Goal: Task Accomplishment & Management: Complete application form

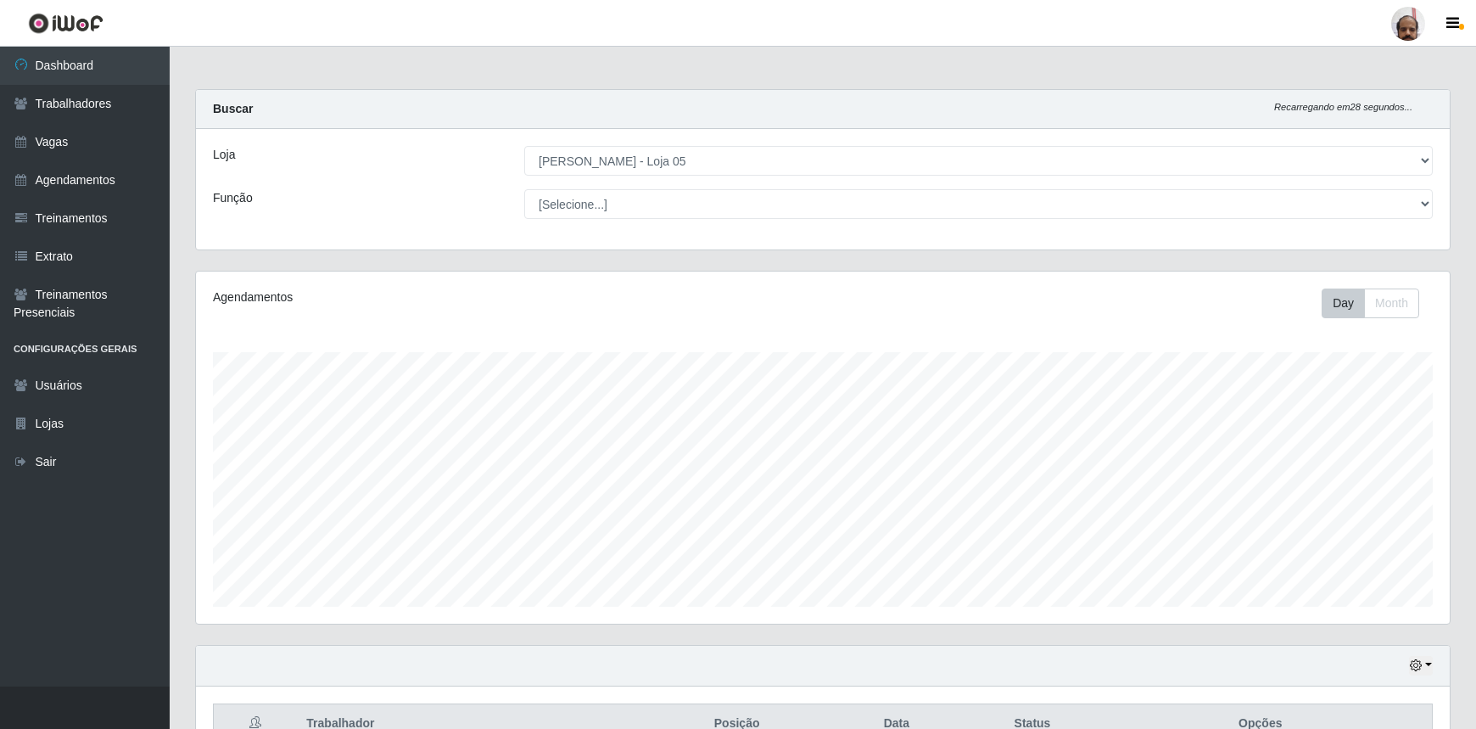
select select "252"
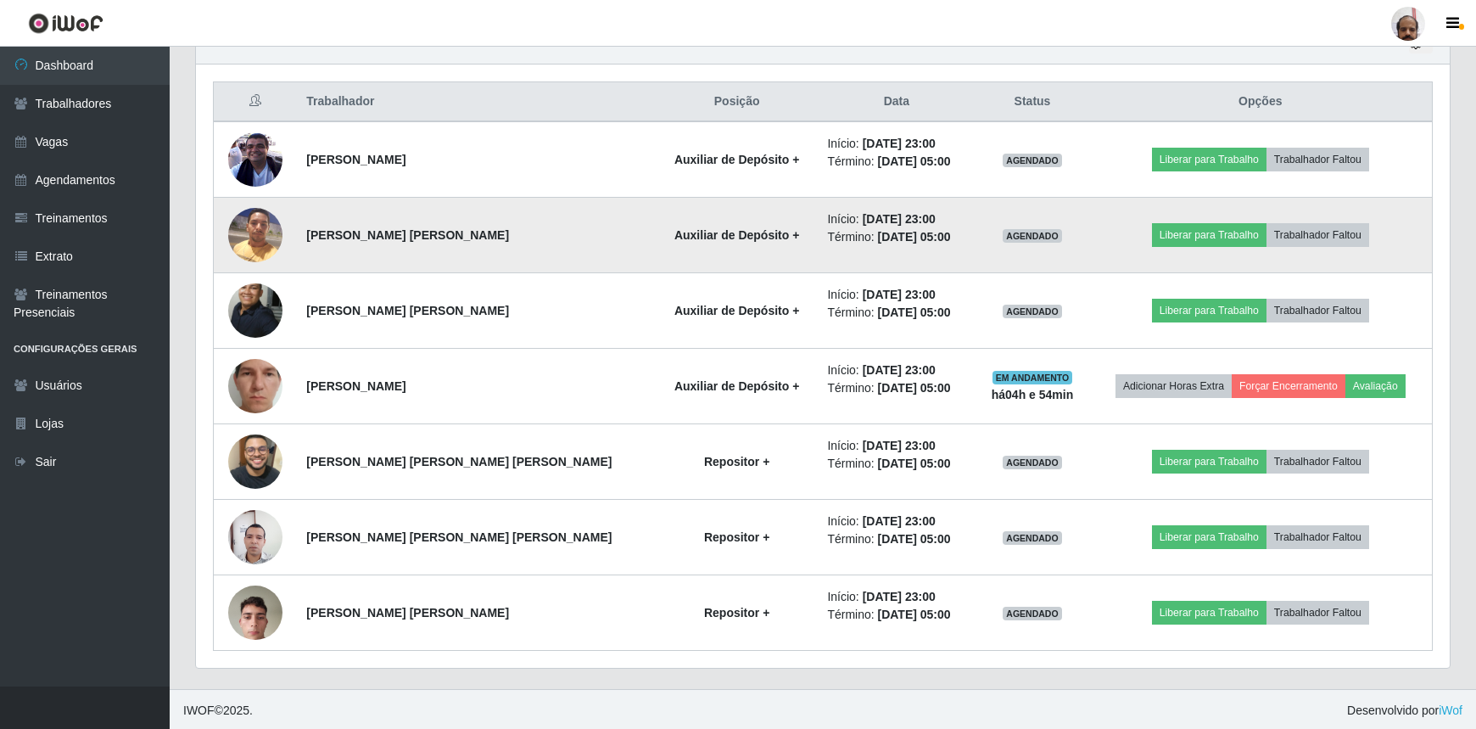
scroll to position [352, 1254]
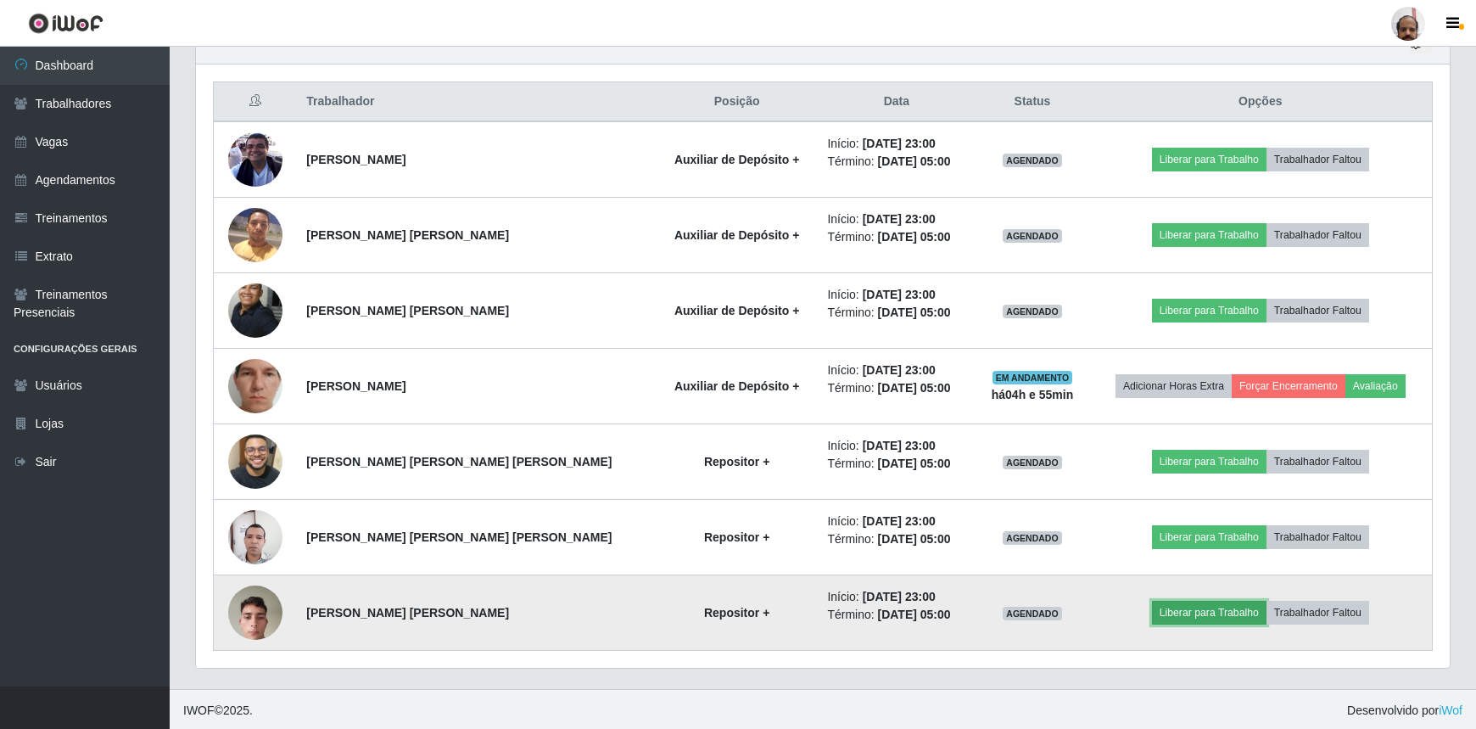
click at [1169, 612] on button "Liberar para Trabalho" at bounding box center [1209, 613] width 115 height 24
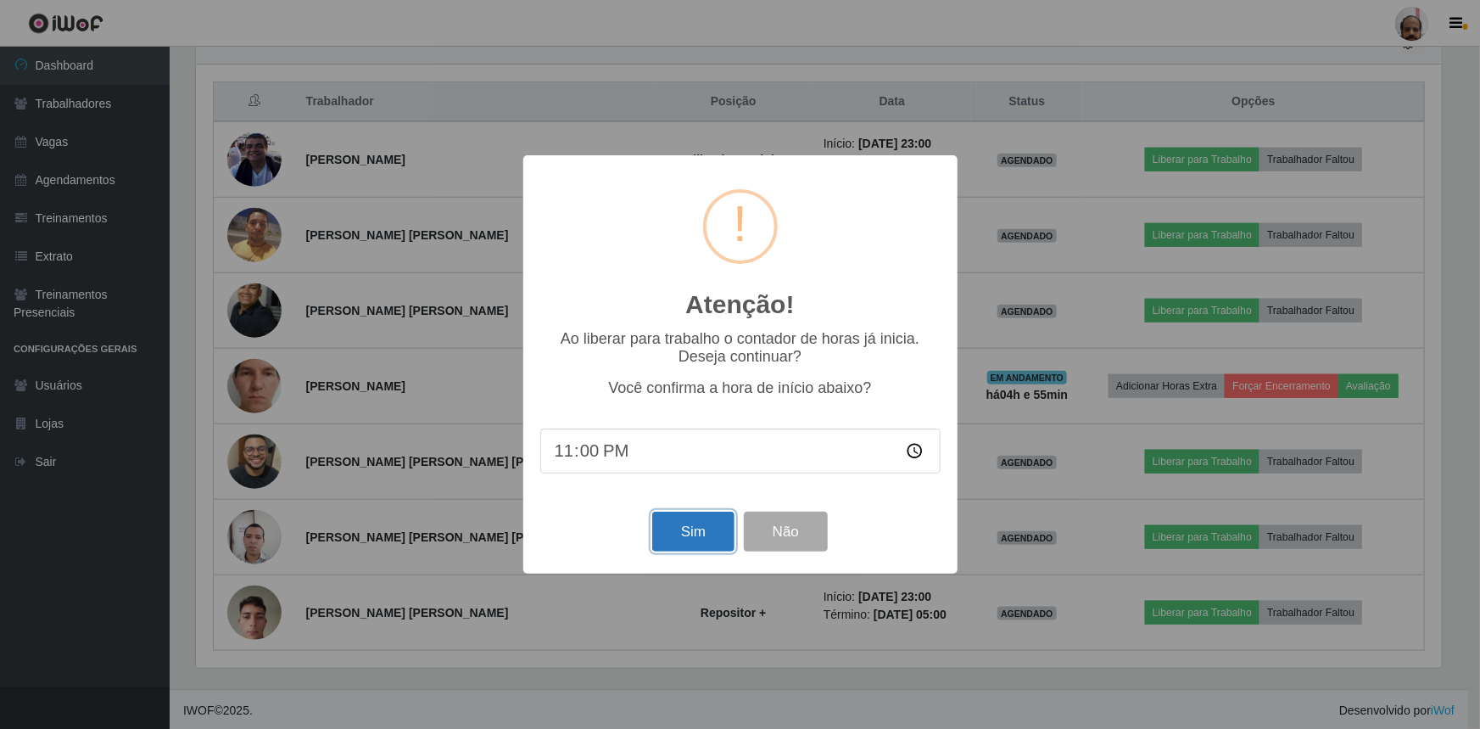
click at [680, 529] on button "Sim" at bounding box center [693, 532] width 82 height 40
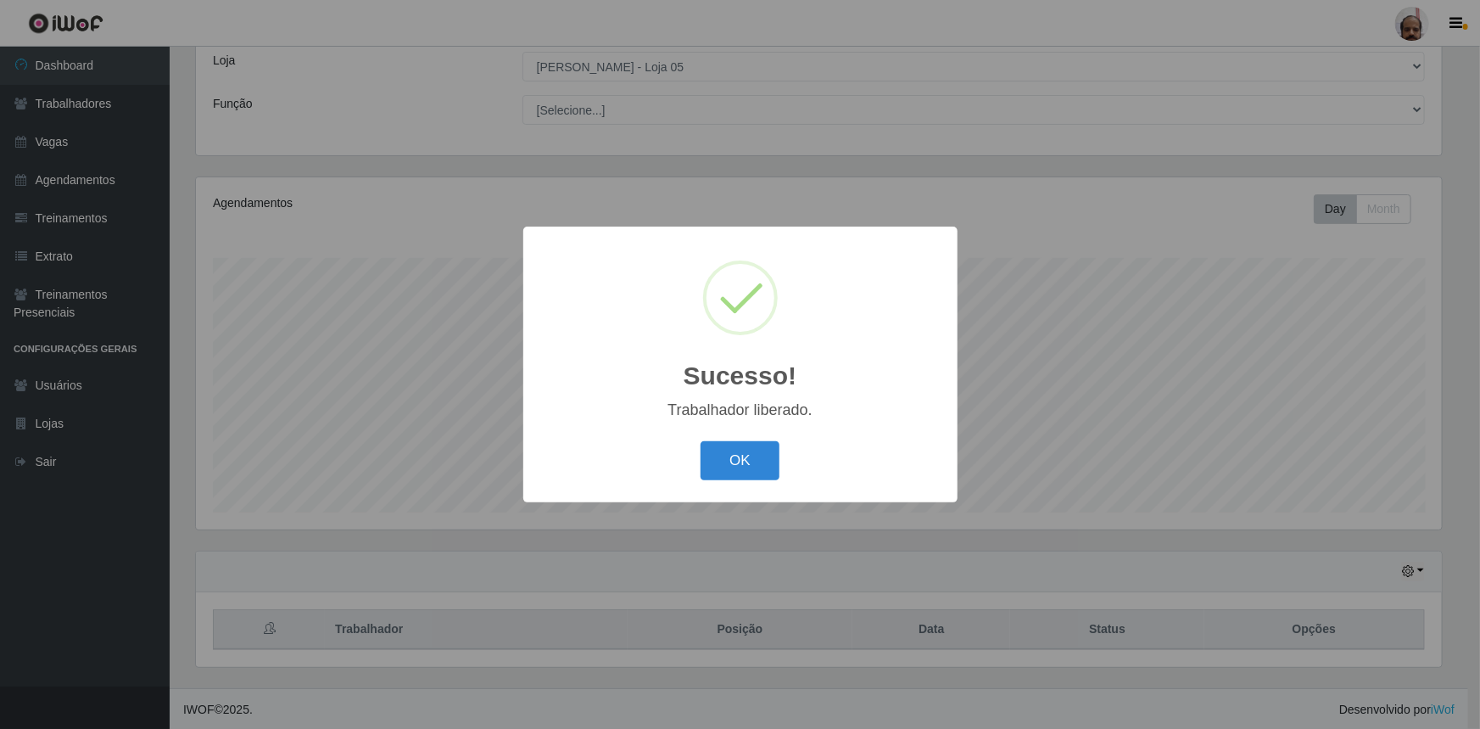
drag, startPoint x: 764, startPoint y: 447, endPoint x: 773, endPoint y: 447, distance: 9.3
click at [763, 447] on button "OK" at bounding box center [740, 461] width 79 height 40
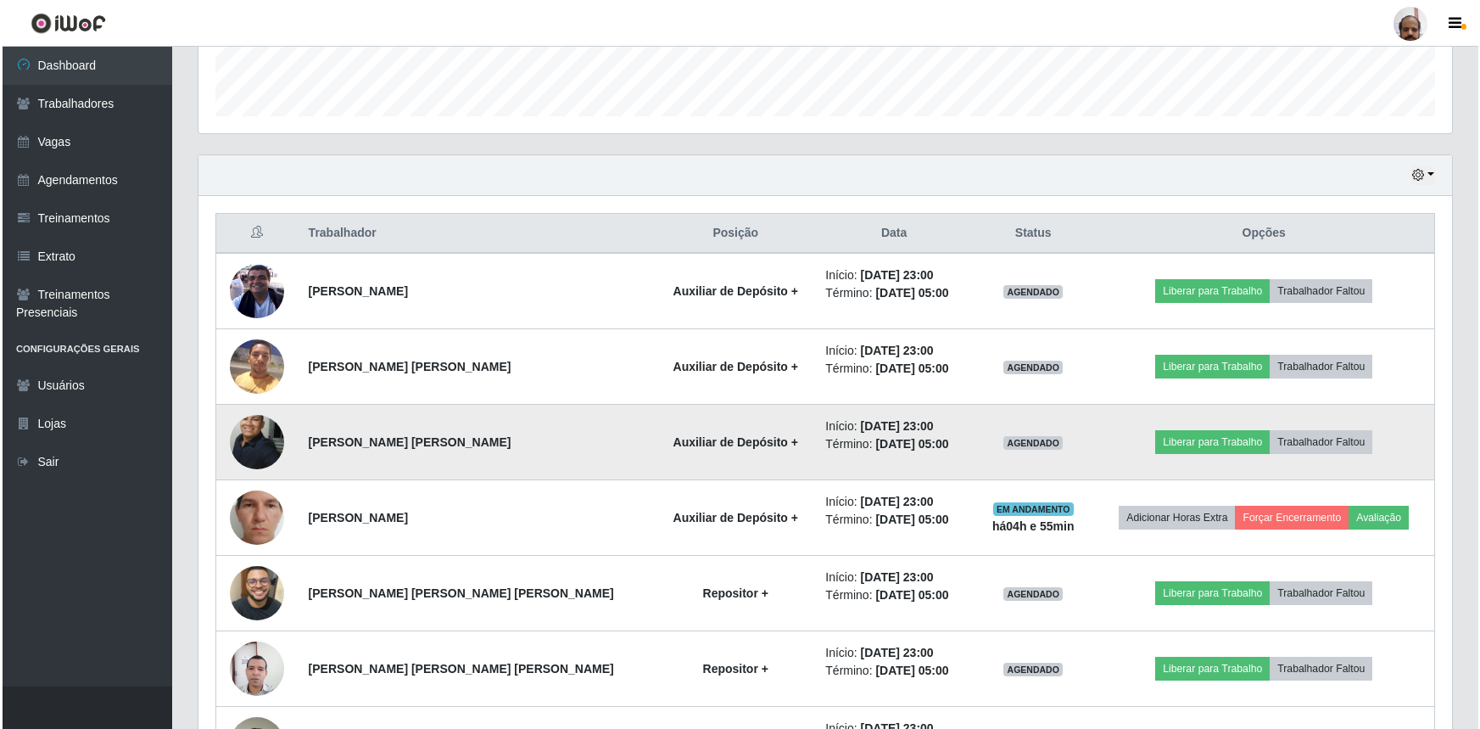
scroll to position [557, 0]
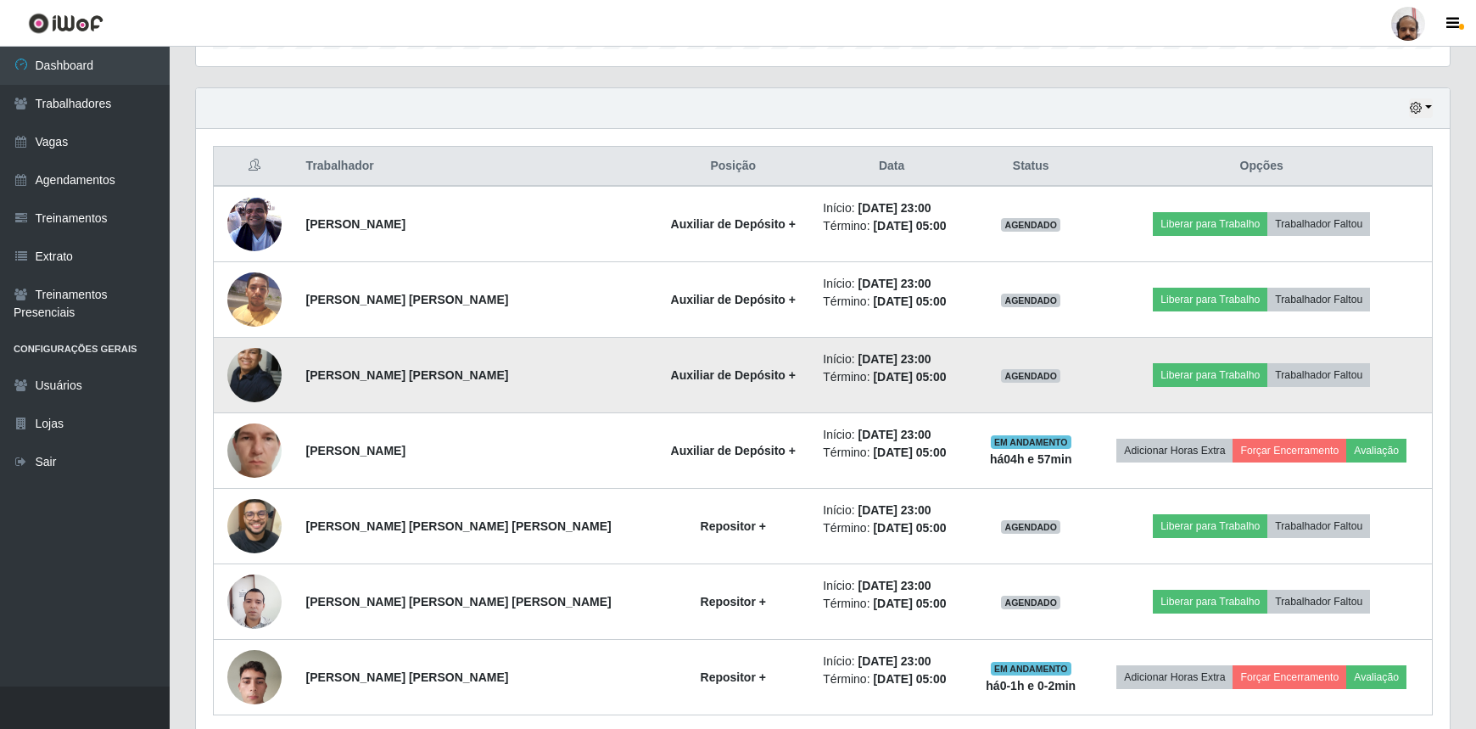
click at [1194, 389] on td "Liberar para Trabalho Trabalhador Faltou" at bounding box center [1261, 376] width 341 height 76
click at [1189, 372] on button "Liberar para Trabalho" at bounding box center [1210, 375] width 115 height 24
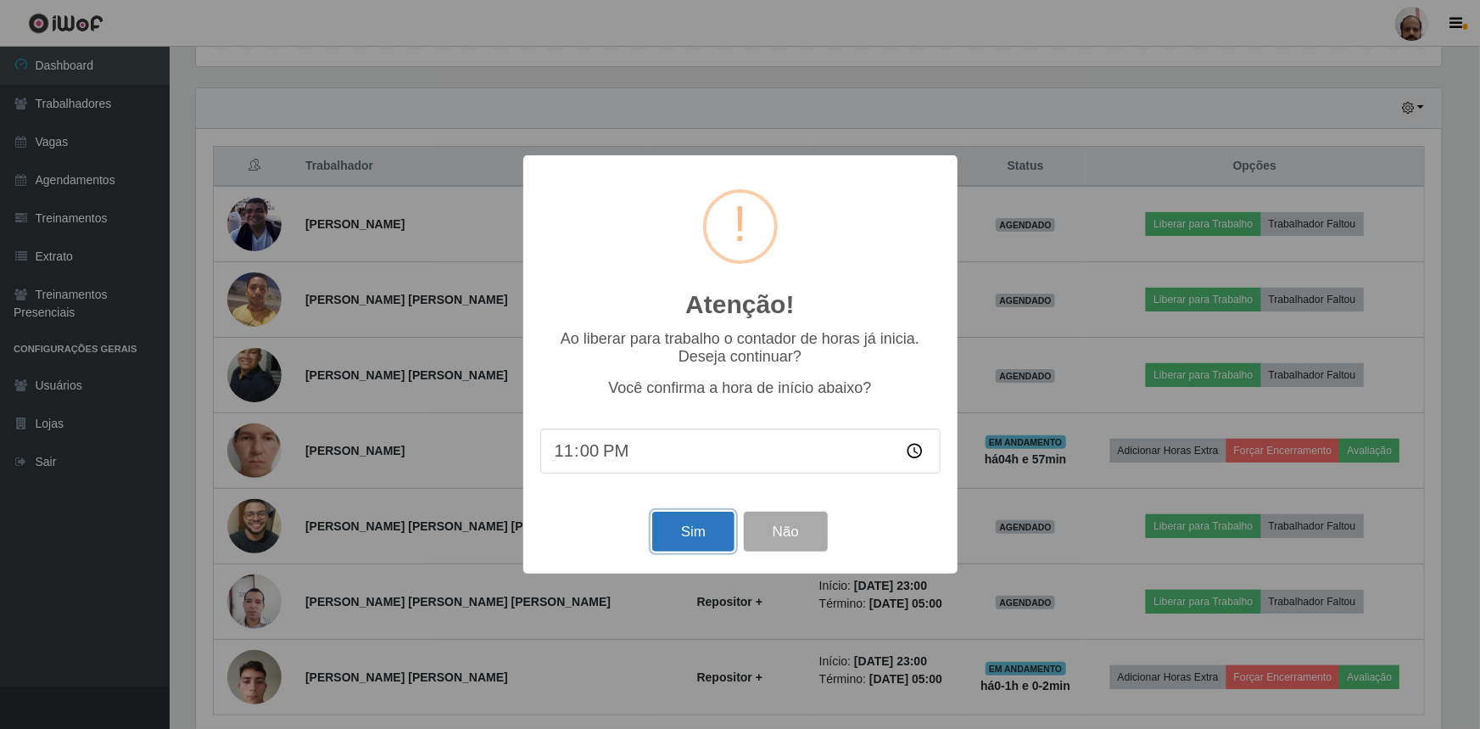
click at [691, 525] on button "Sim" at bounding box center [693, 532] width 82 height 40
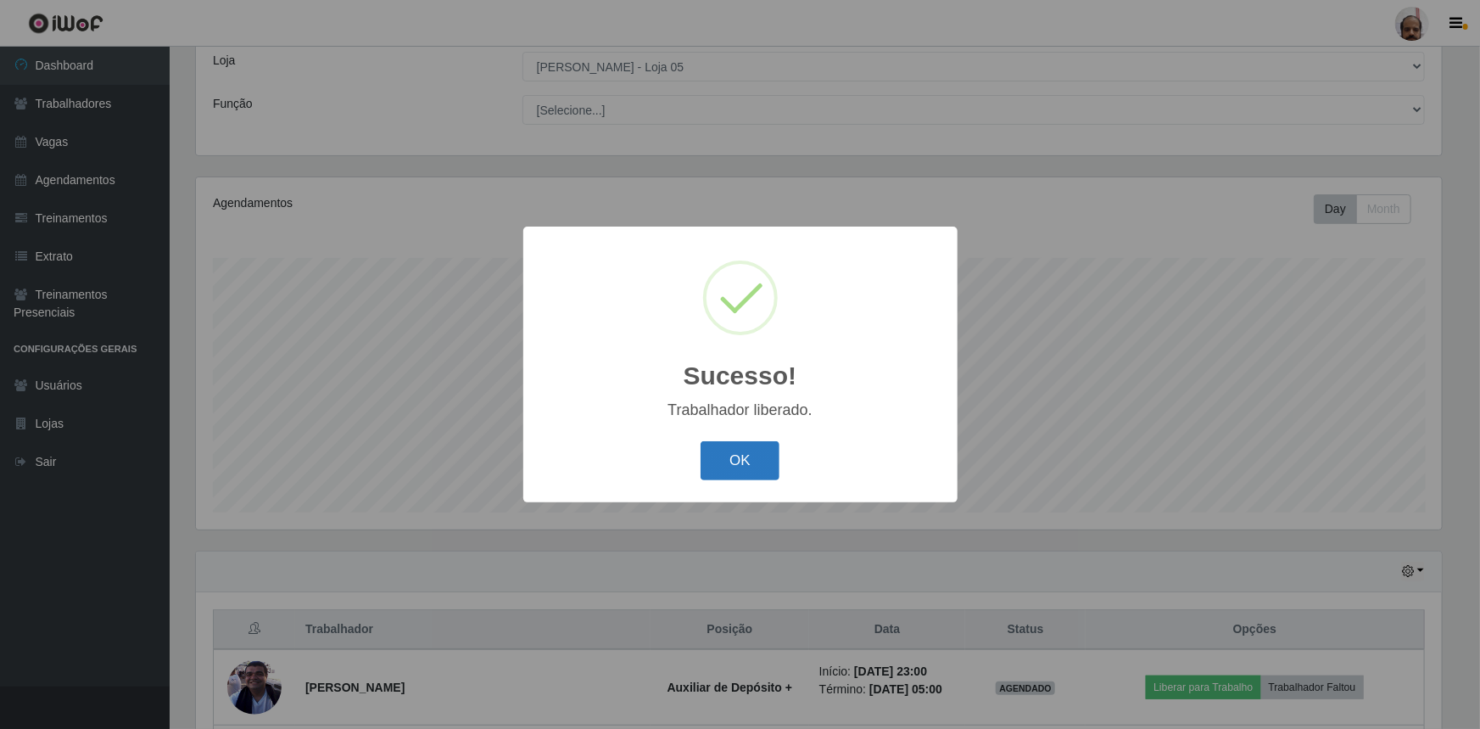
click at [746, 459] on button "OK" at bounding box center [740, 461] width 79 height 40
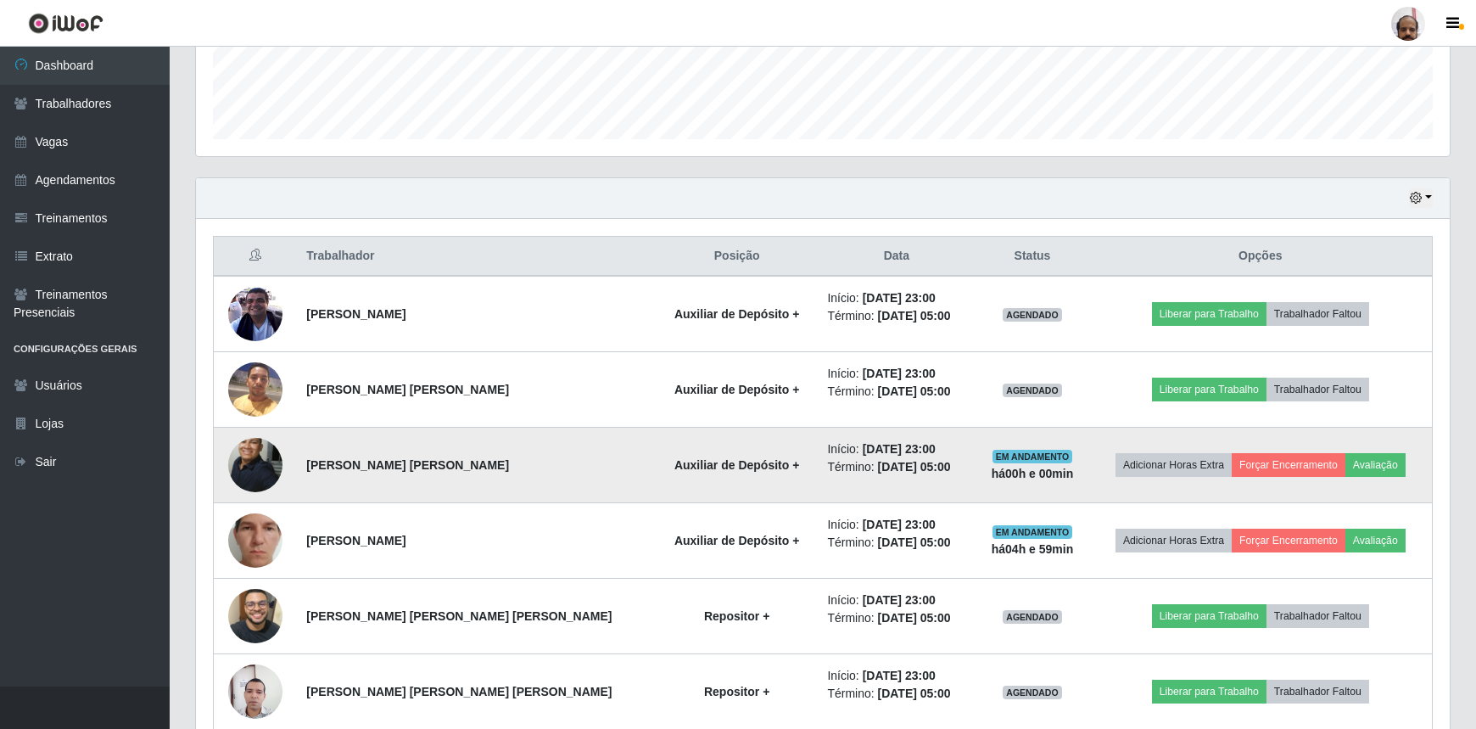
scroll to position [622, 0]
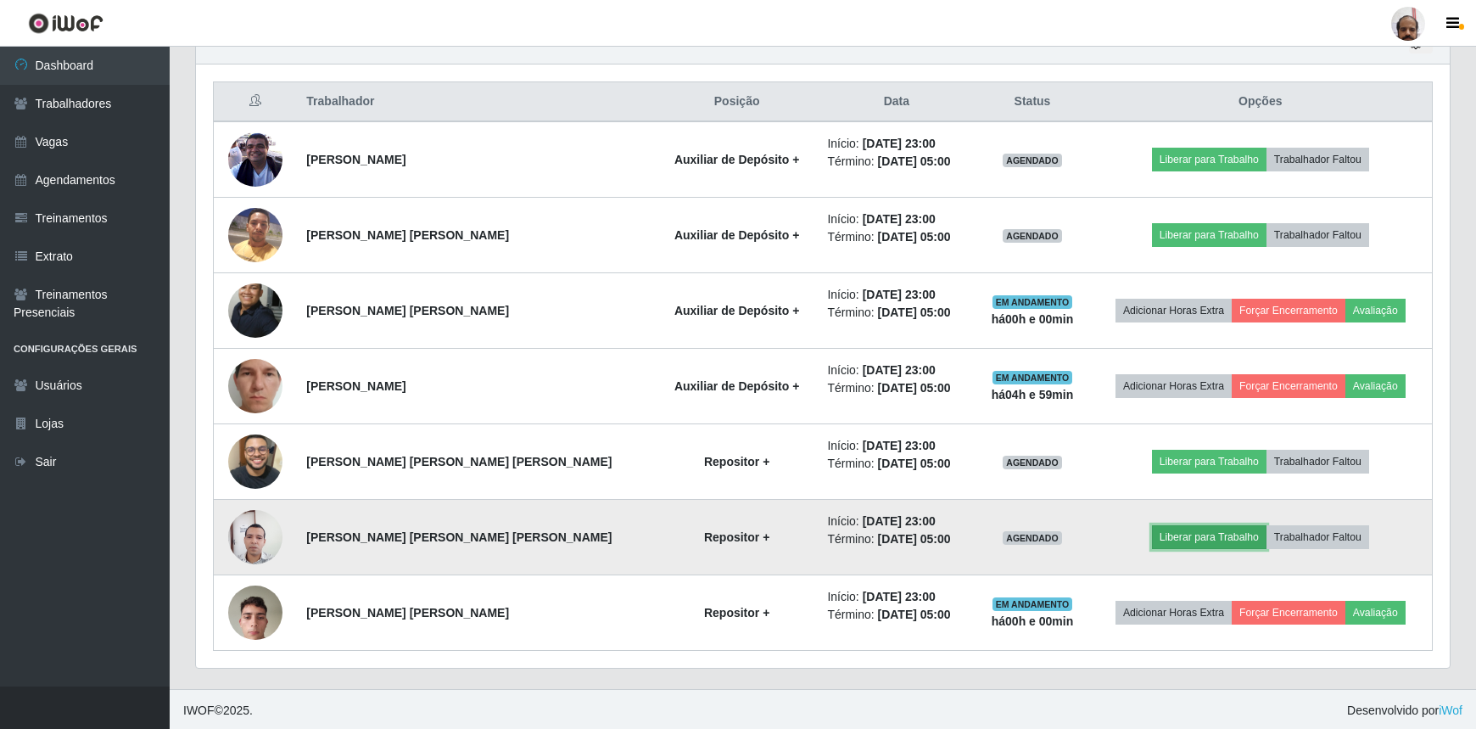
click at [1196, 533] on button "Liberar para Trabalho" at bounding box center [1209, 537] width 115 height 24
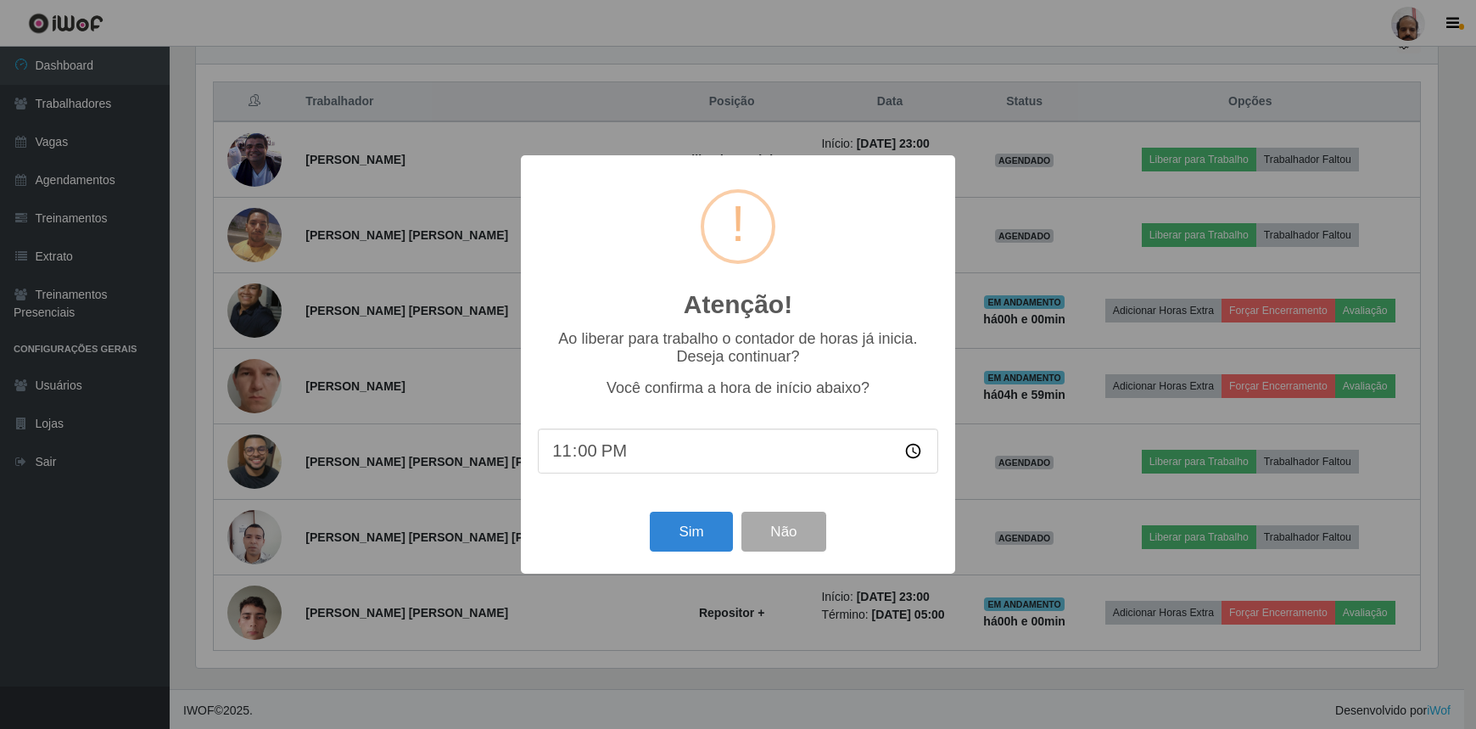
scroll to position [352, 1246]
click at [693, 524] on button "Sim" at bounding box center [693, 532] width 82 height 40
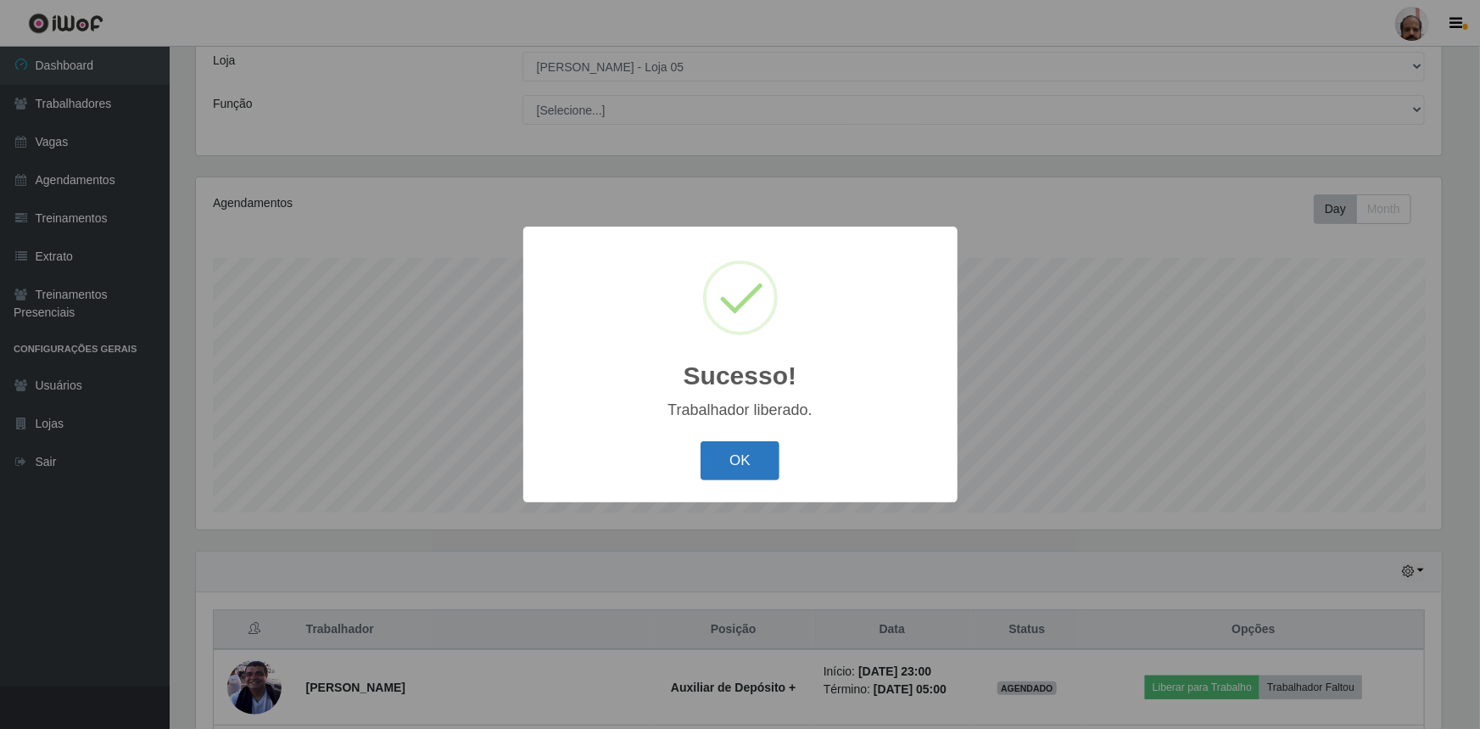
click at [722, 456] on button "OK" at bounding box center [740, 461] width 79 height 40
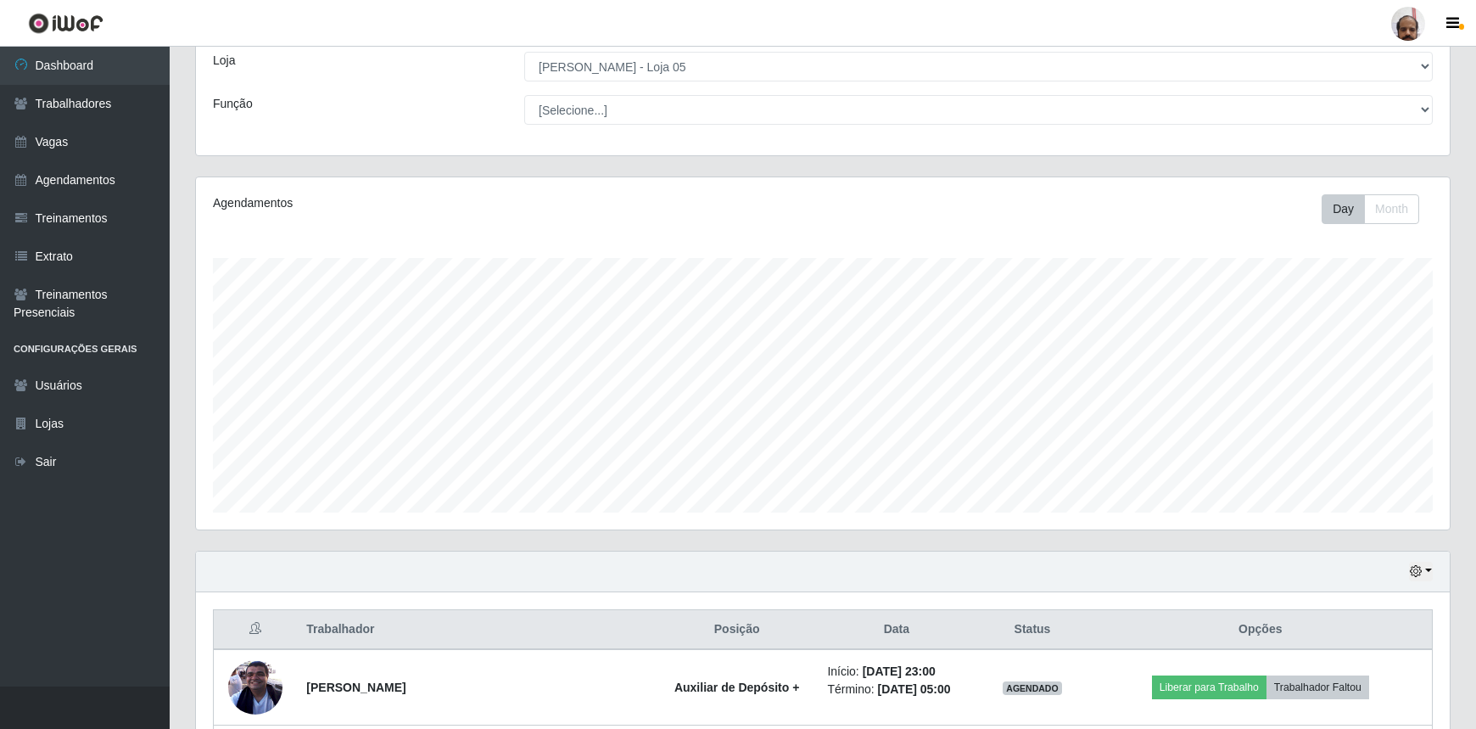
scroll to position [480, 0]
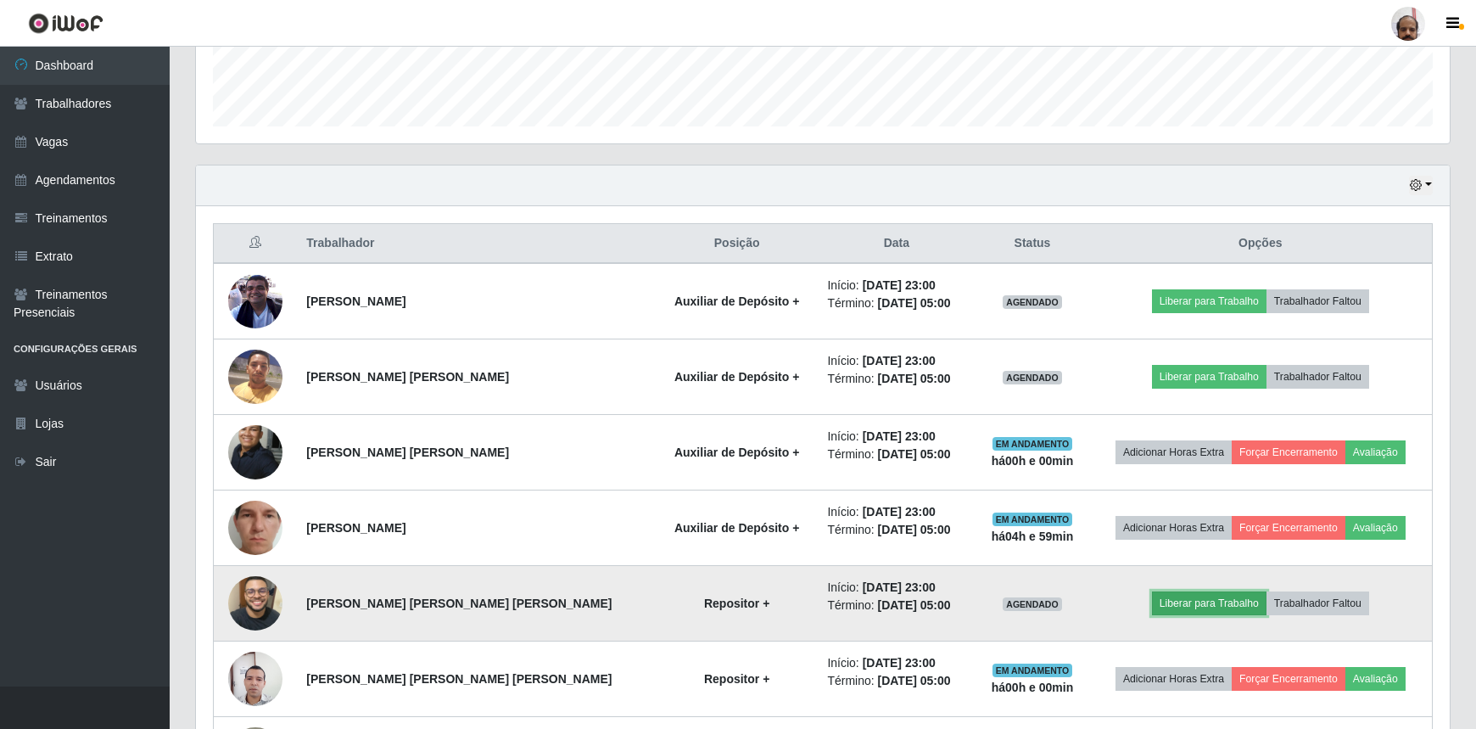
click at [1176, 596] on button "Liberar para Trabalho" at bounding box center [1209, 603] width 115 height 24
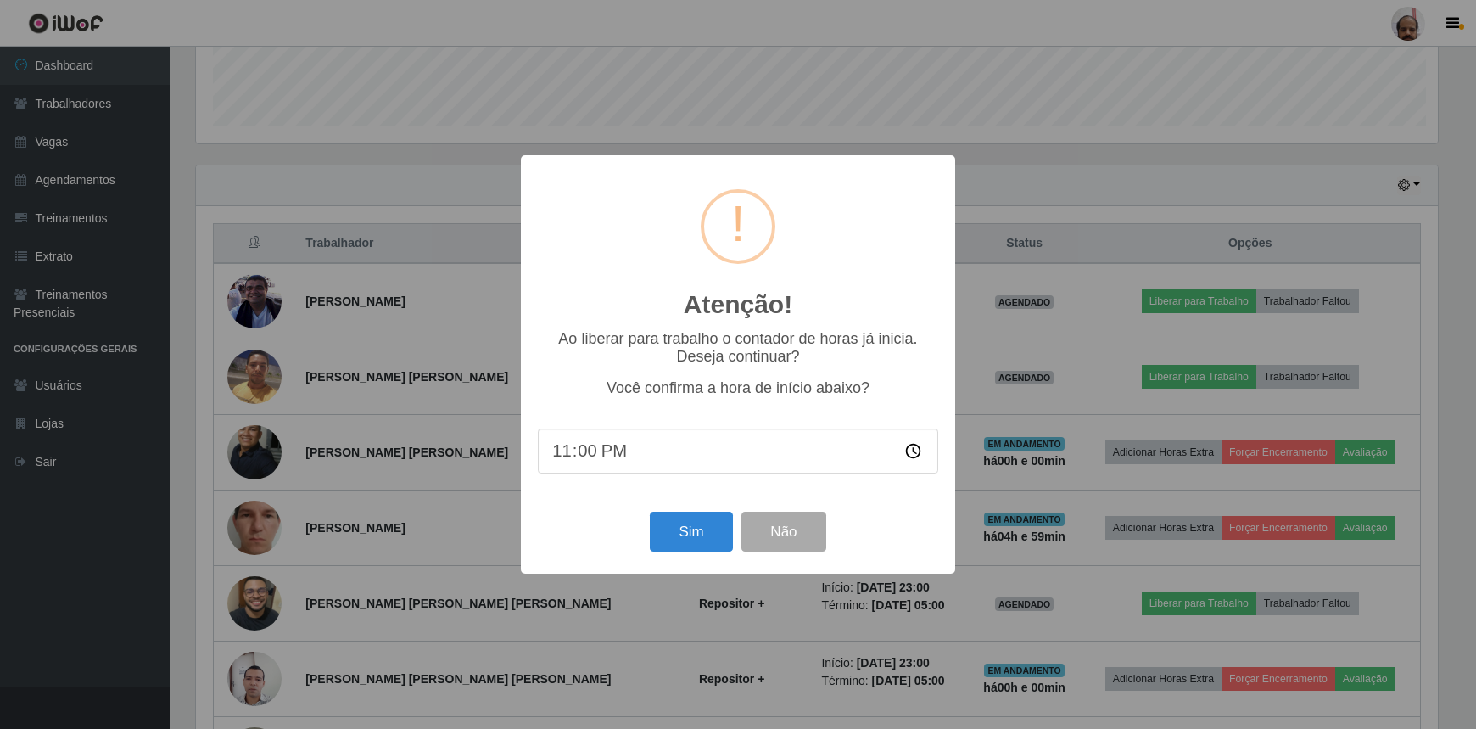
scroll to position [352, 1246]
click at [691, 547] on button "Sim" at bounding box center [693, 532] width 82 height 40
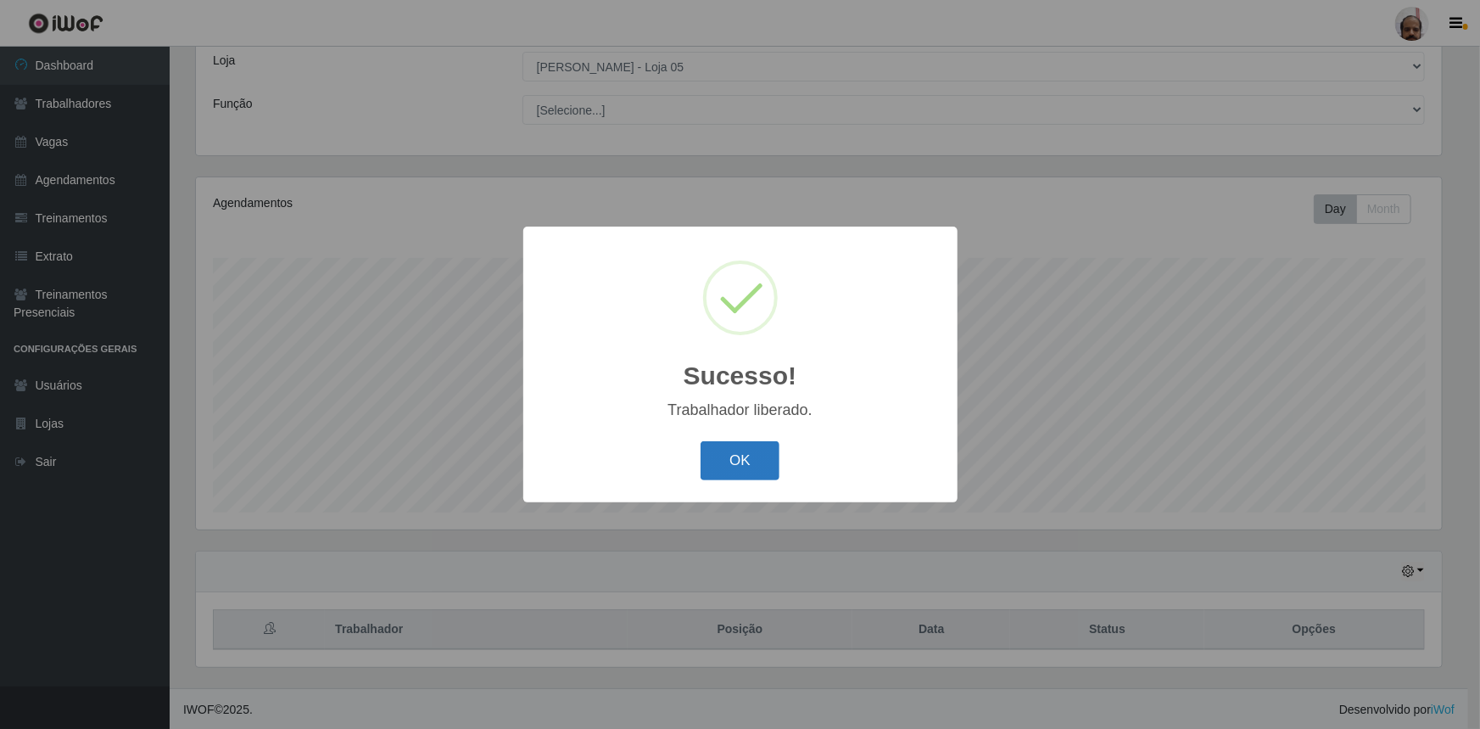
click at [732, 453] on button "OK" at bounding box center [740, 461] width 79 height 40
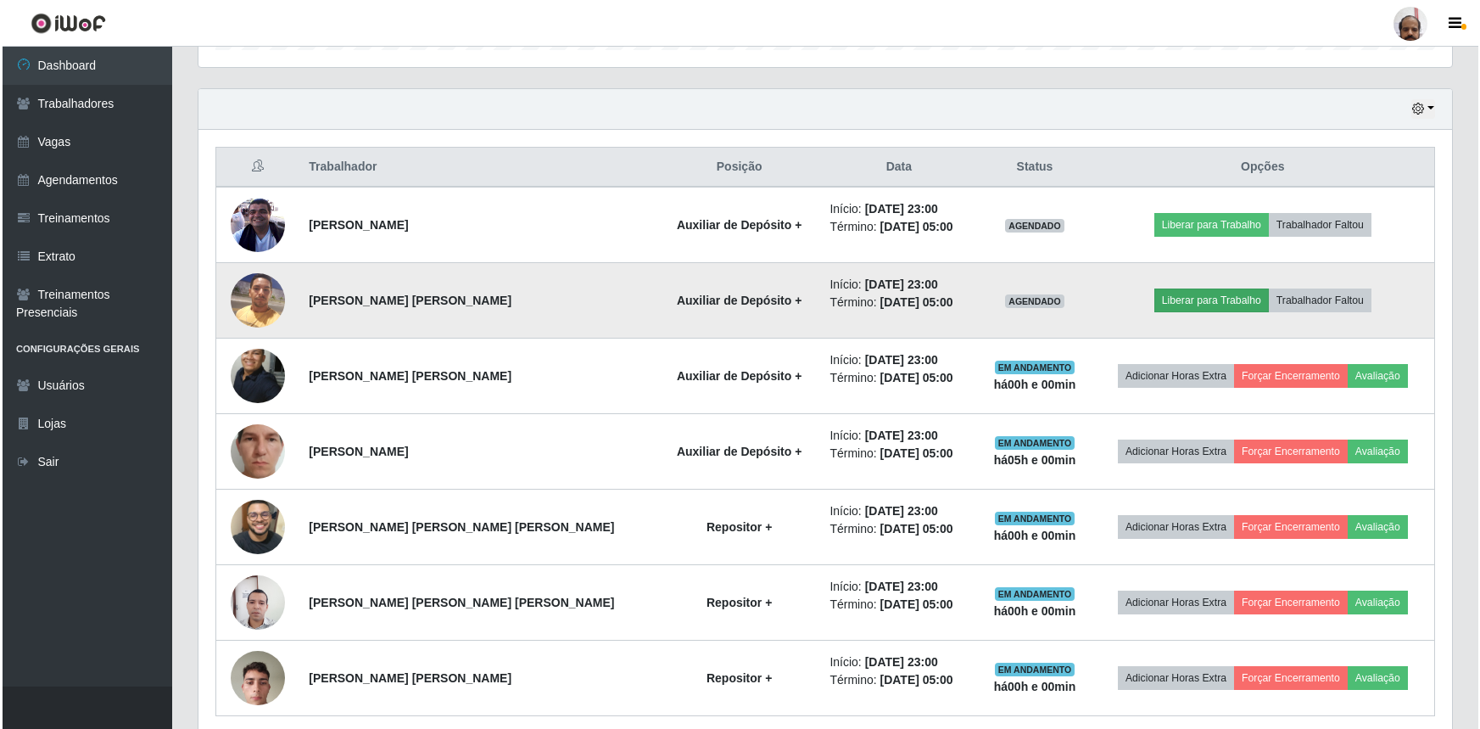
scroll to position [557, 0]
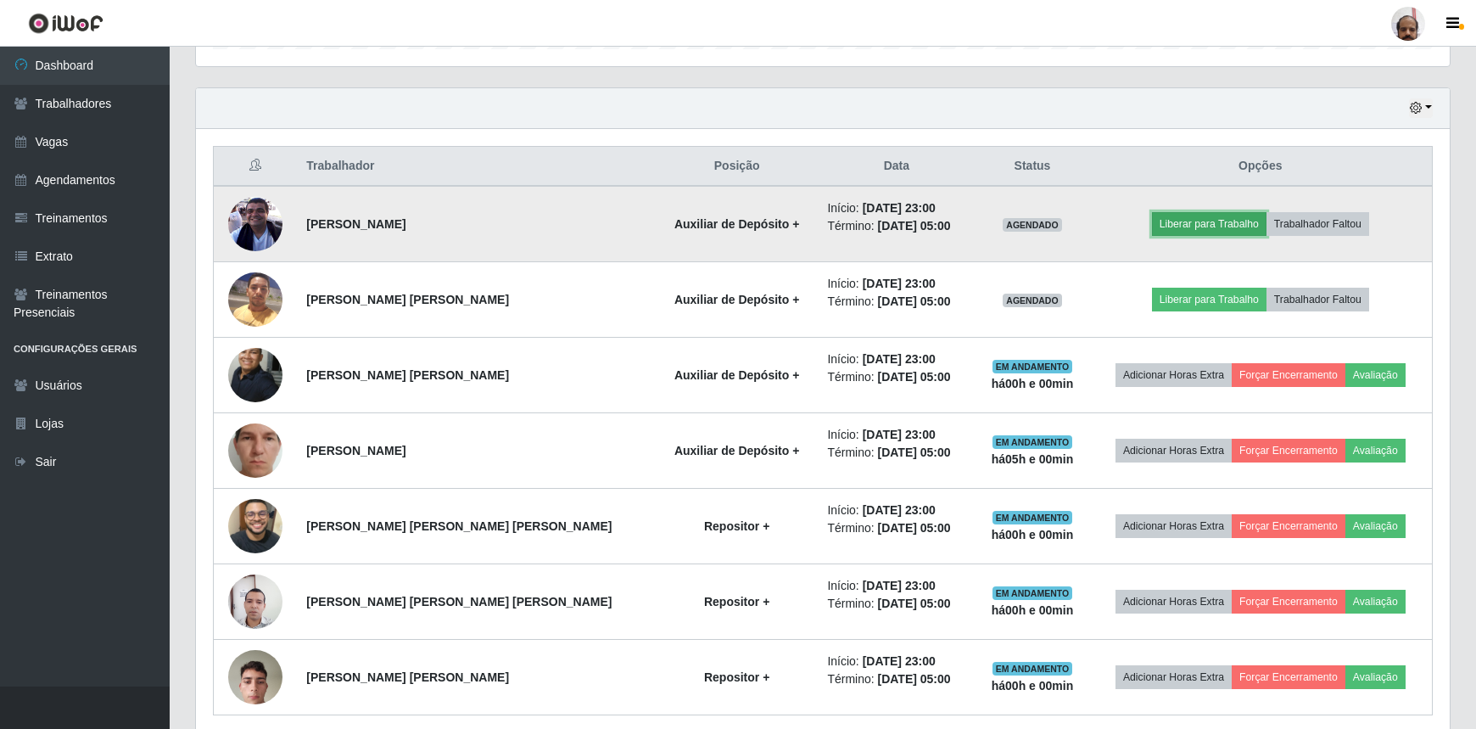
click at [1195, 227] on button "Liberar para Trabalho" at bounding box center [1209, 224] width 115 height 24
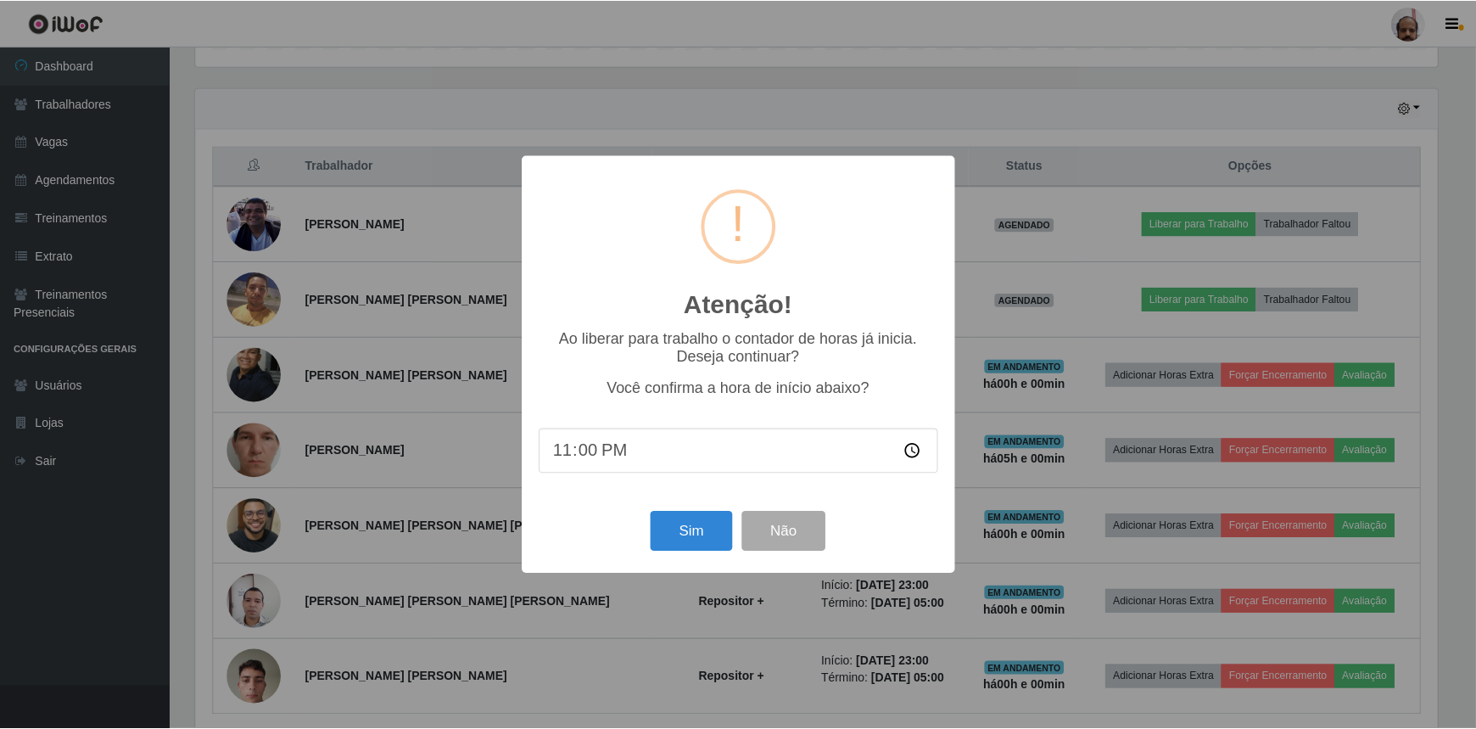
scroll to position [352, 1246]
click at [670, 536] on button "Sim" at bounding box center [693, 532] width 82 height 40
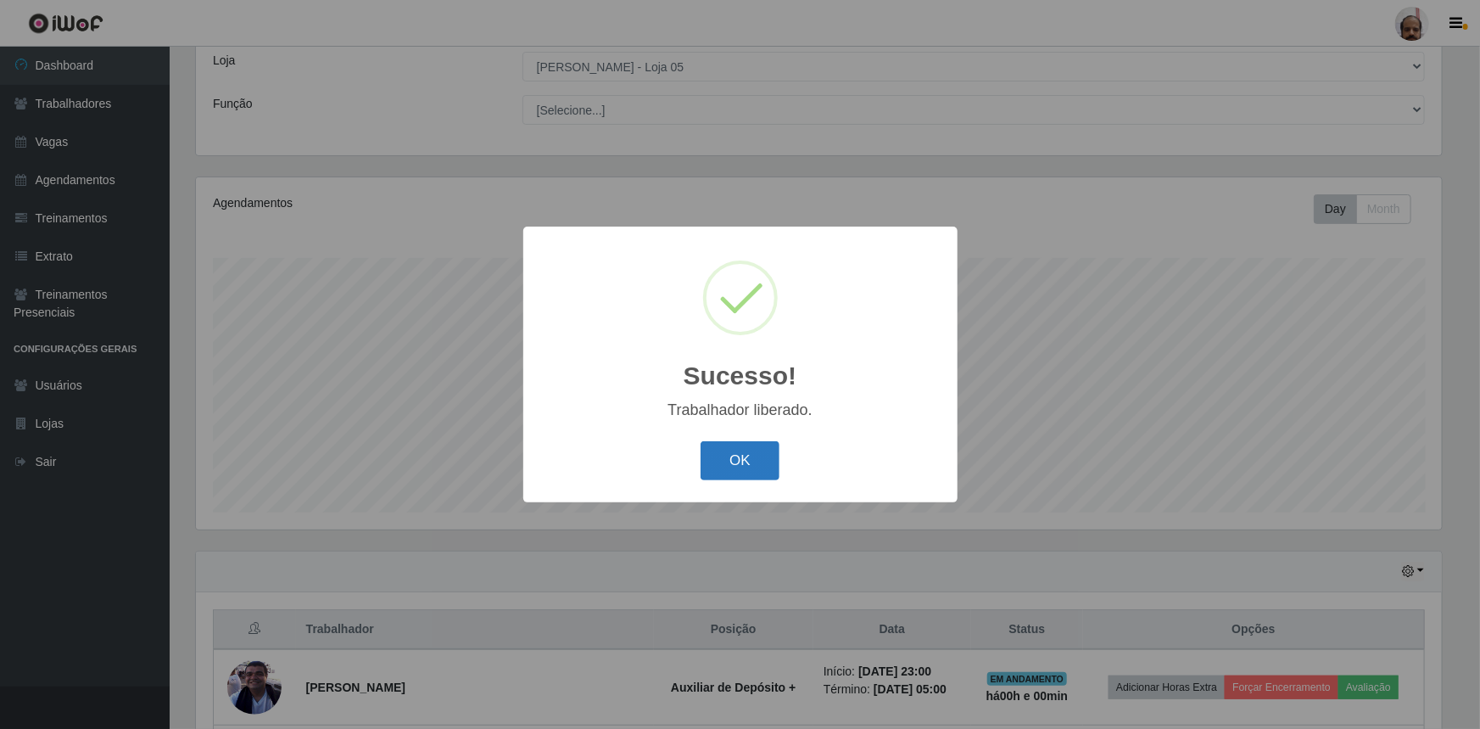
click at [719, 456] on button "OK" at bounding box center [740, 461] width 79 height 40
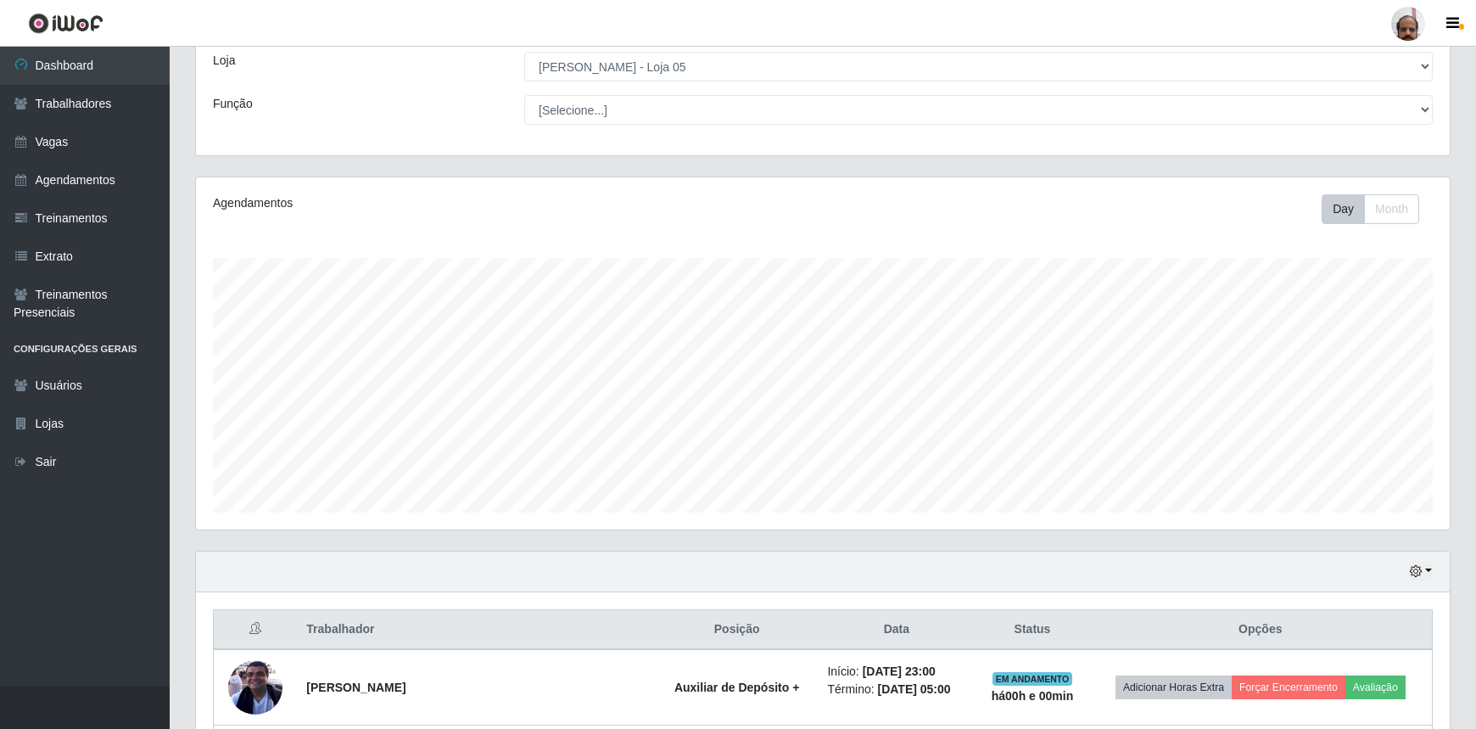
scroll to position [0, 0]
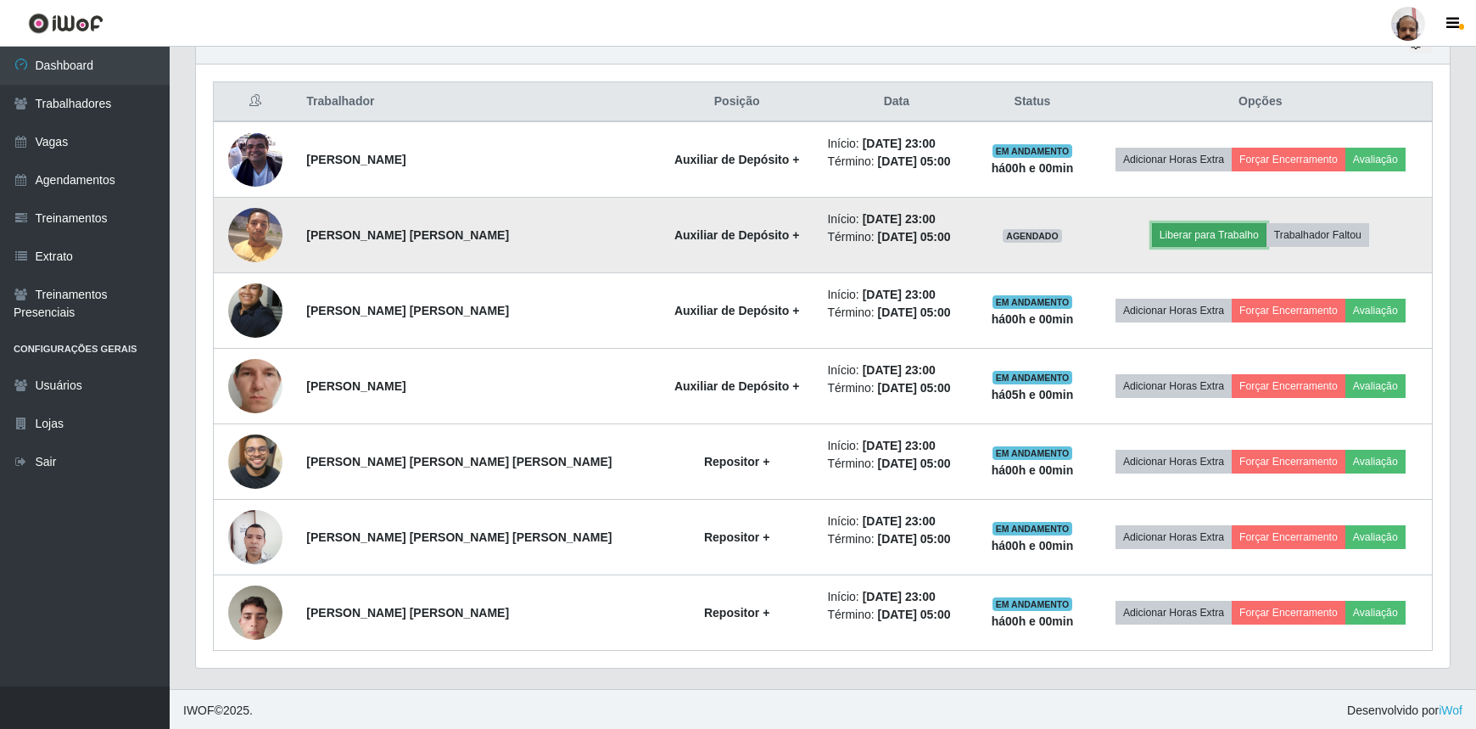
click at [1159, 233] on button "Liberar para Trabalho" at bounding box center [1209, 235] width 115 height 24
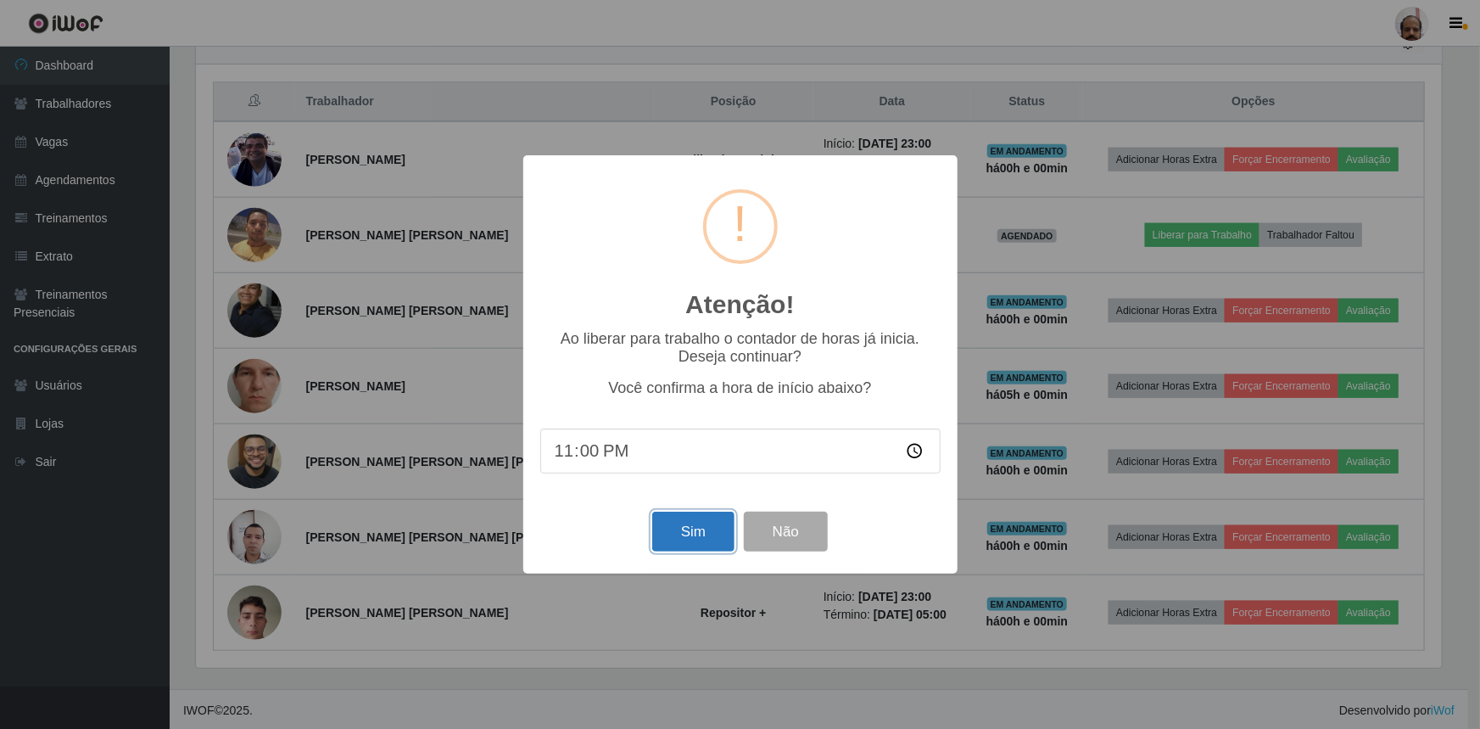
click at [701, 524] on button "Sim" at bounding box center [693, 532] width 82 height 40
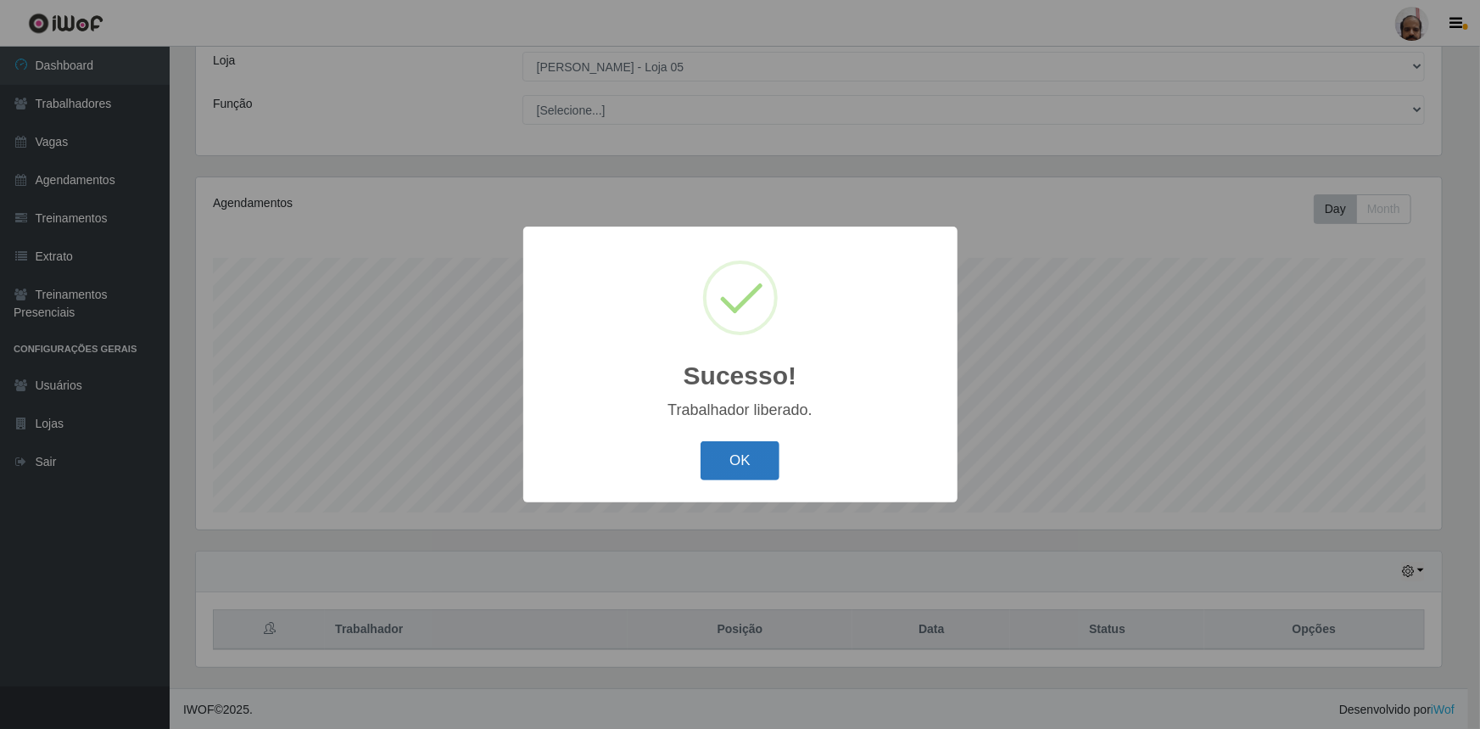
click at [734, 456] on button "OK" at bounding box center [740, 461] width 79 height 40
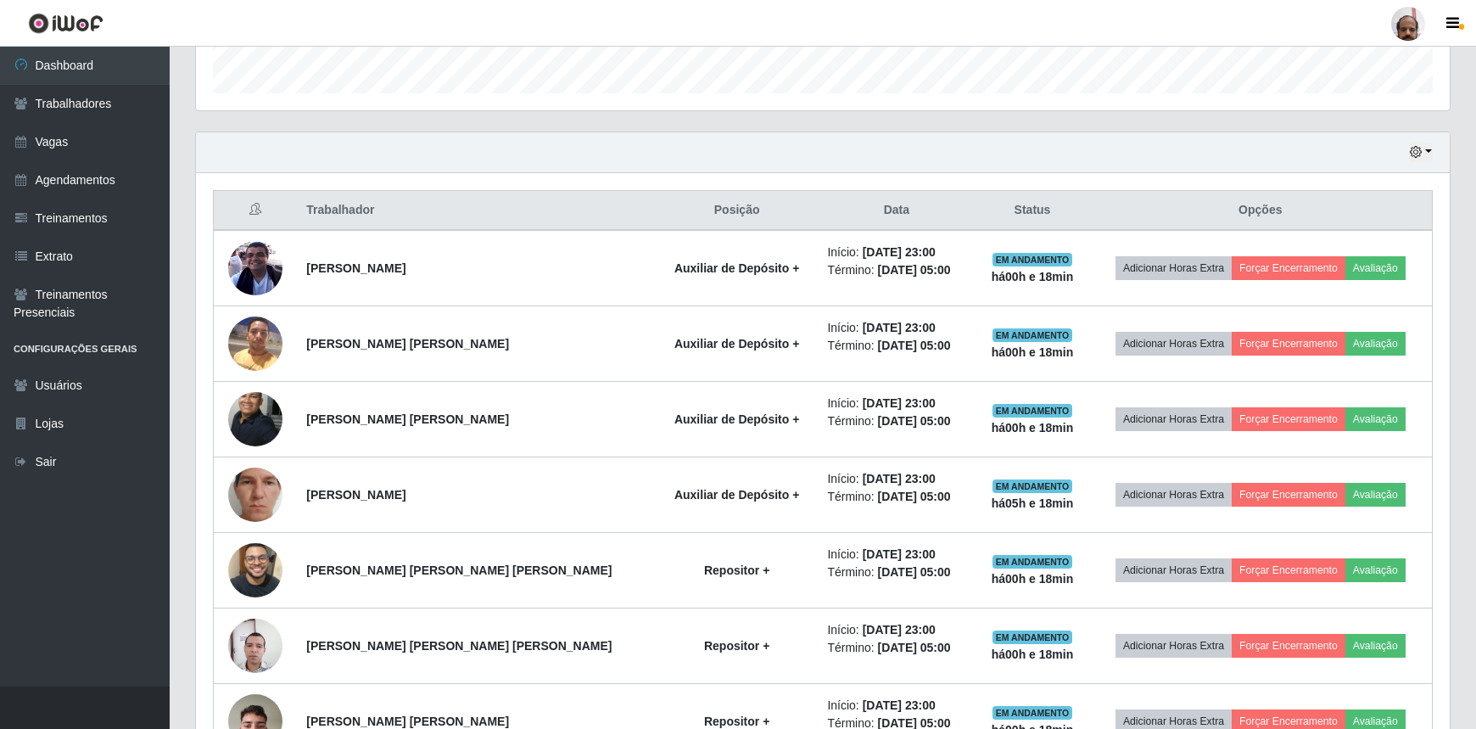
scroll to position [314, 0]
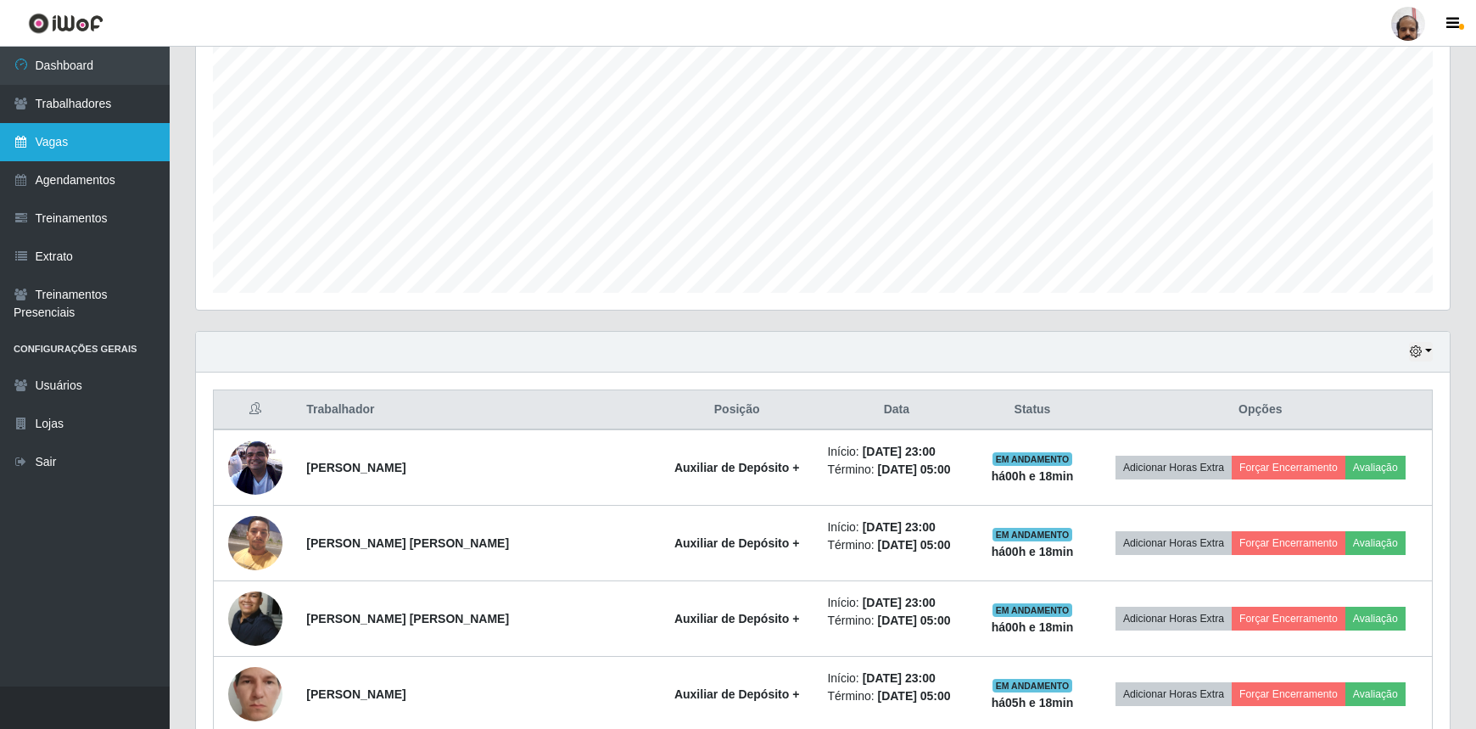
click at [65, 143] on link "Vagas" at bounding box center [85, 142] width 170 height 38
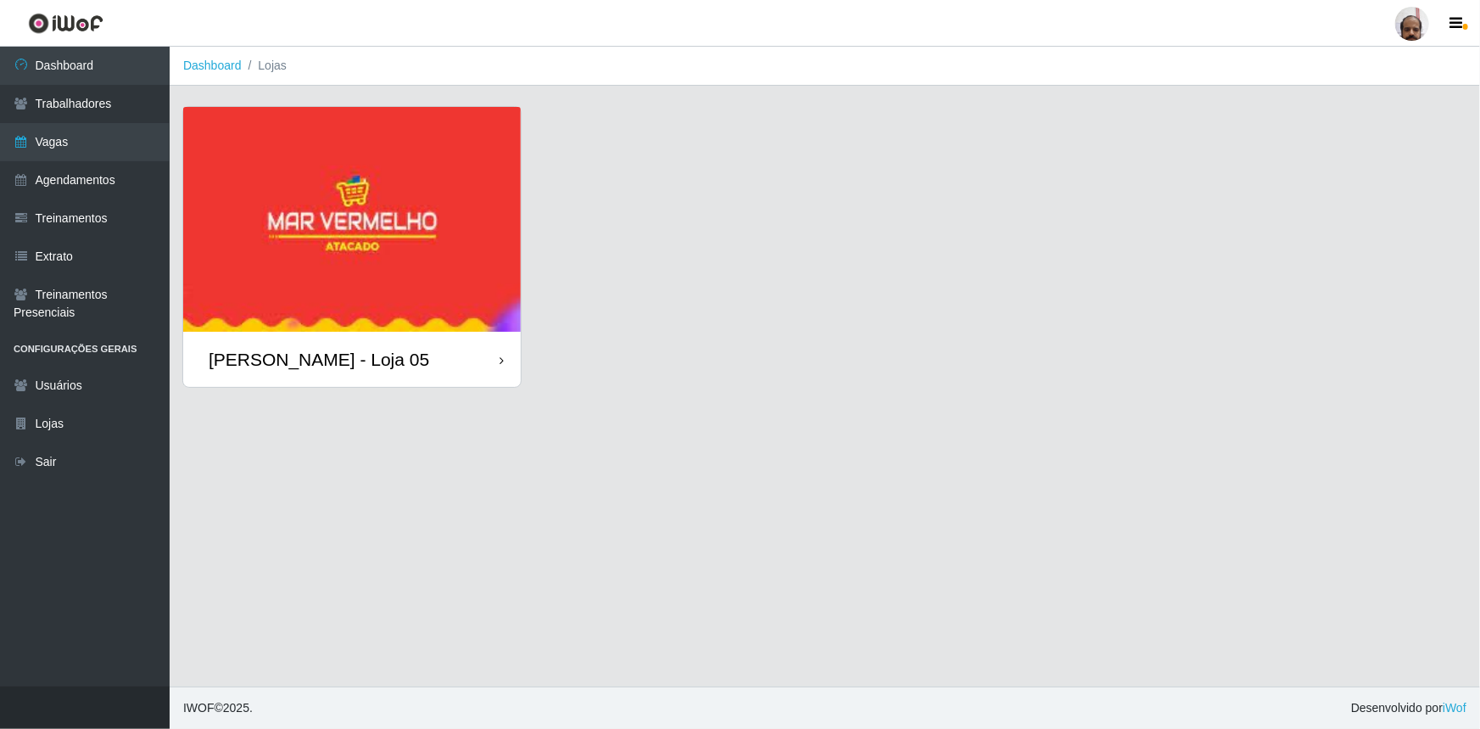
click at [307, 267] on img at bounding box center [352, 219] width 338 height 225
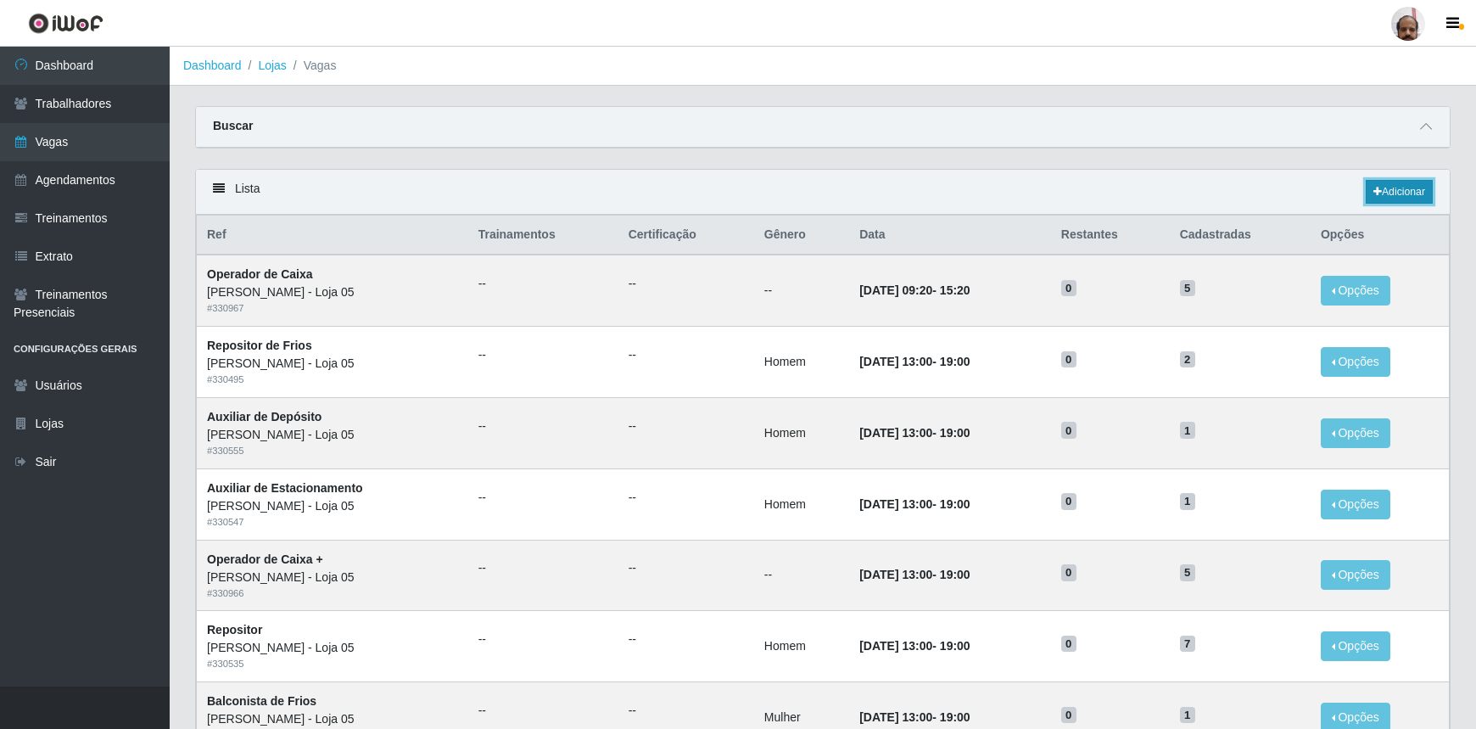
click at [1400, 189] on link "Adicionar" at bounding box center [1399, 192] width 67 height 24
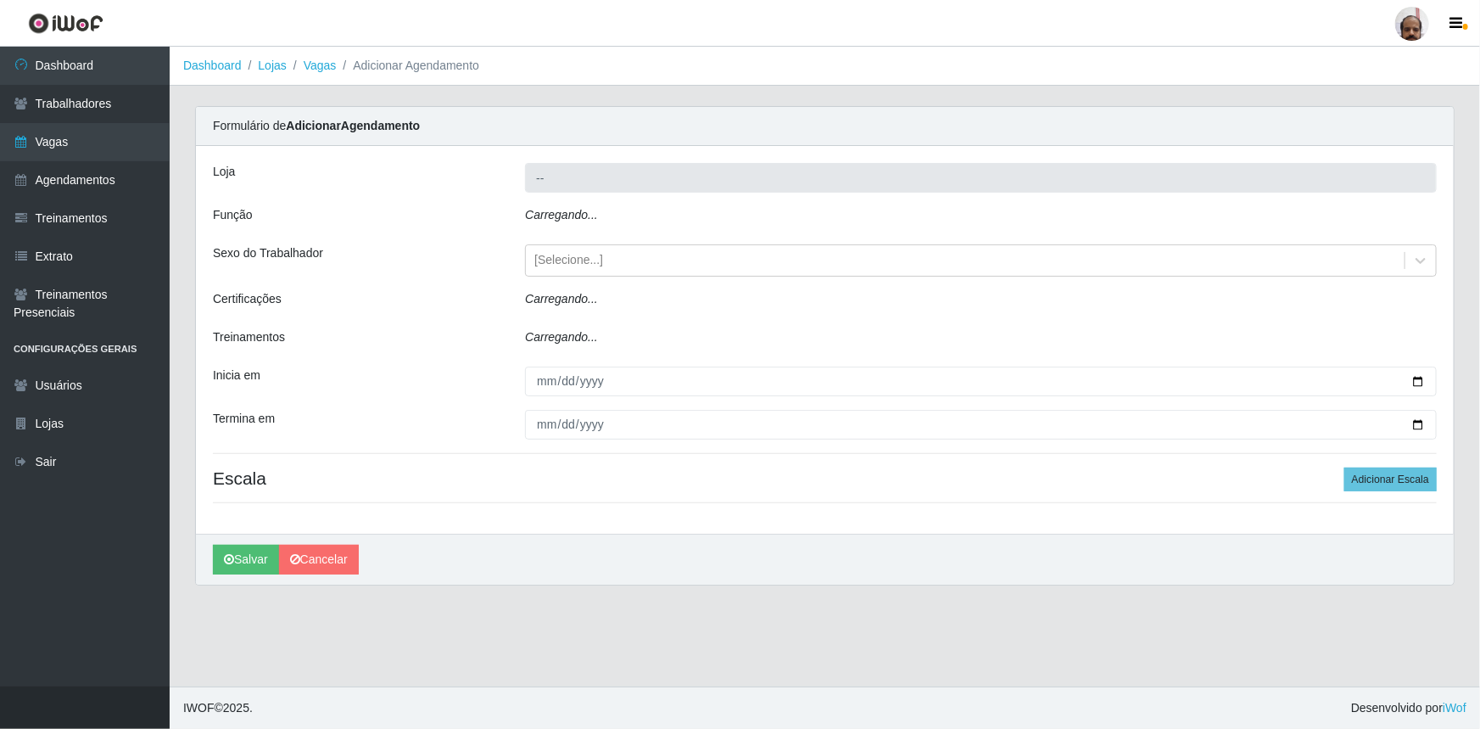
type input "[PERSON_NAME] - Loja 05"
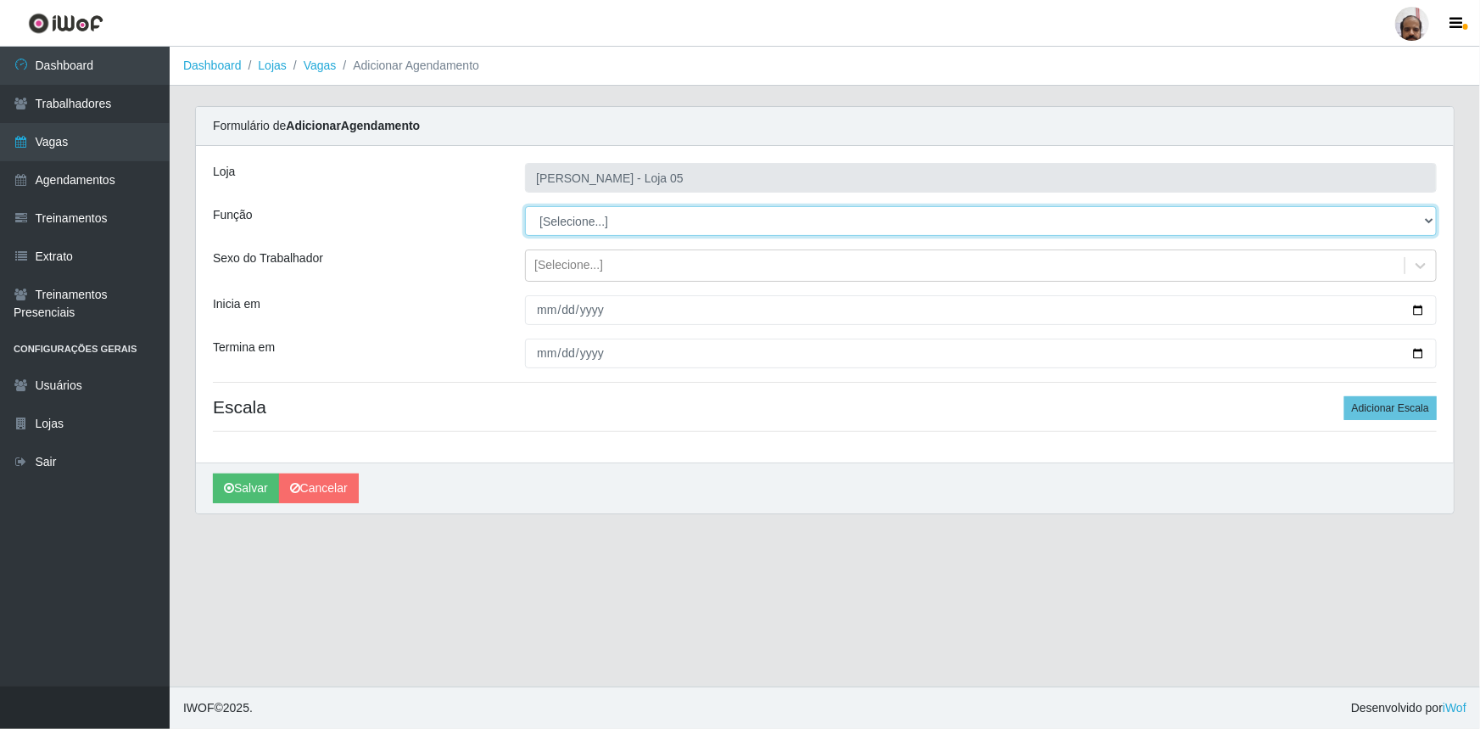
click at [1428, 219] on select "[Selecione...] ASG ASG + ASG ++ Auxiliar de Depósito Auxiliar de Depósito + Aux…" at bounding box center [981, 221] width 912 height 30
select select "22"
click at [525, 206] on select "[Selecione...] ASG ASG + ASG ++ Auxiliar de Depósito Auxiliar de Depósito + Aux…" at bounding box center [981, 221] width 912 height 30
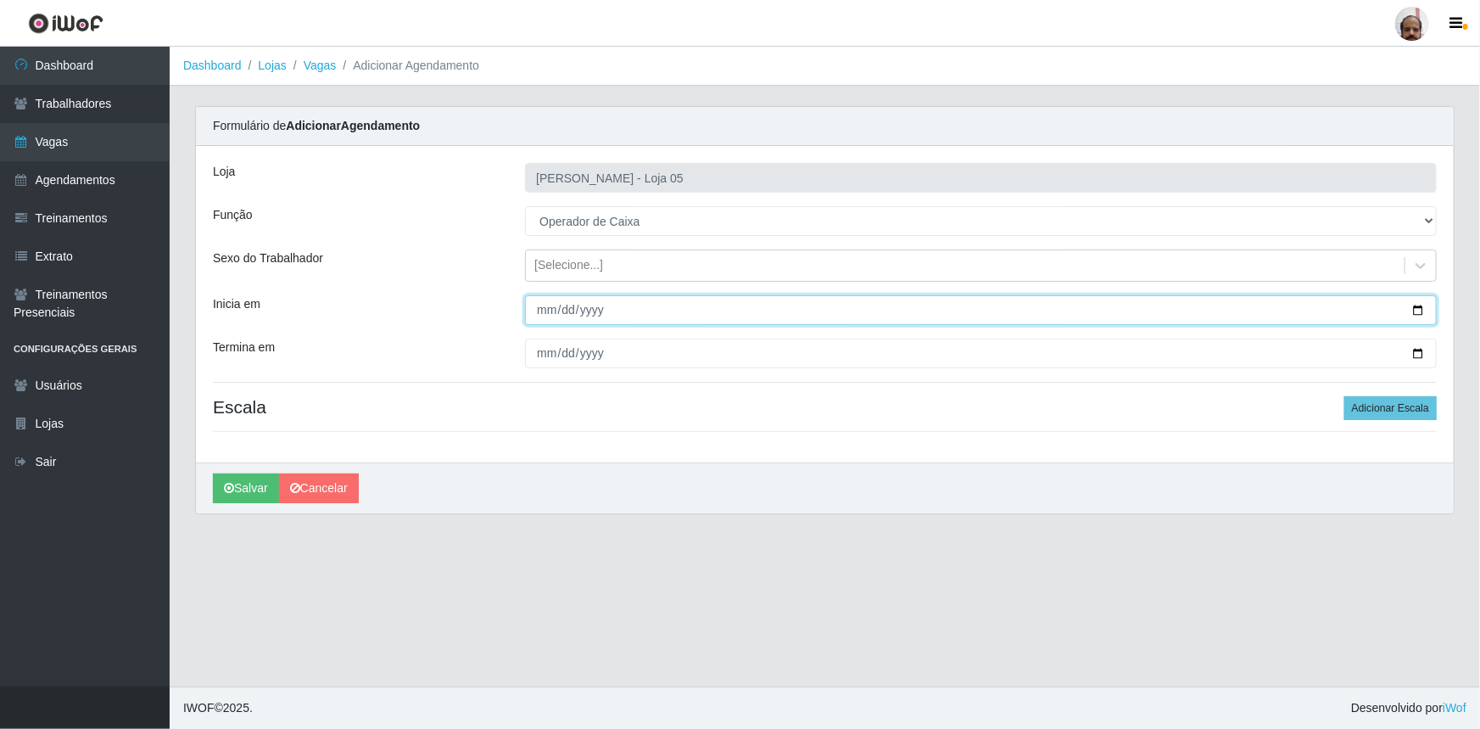
click at [1415, 309] on input "Inicia em" at bounding box center [981, 310] width 912 height 30
type input "[DATE]"
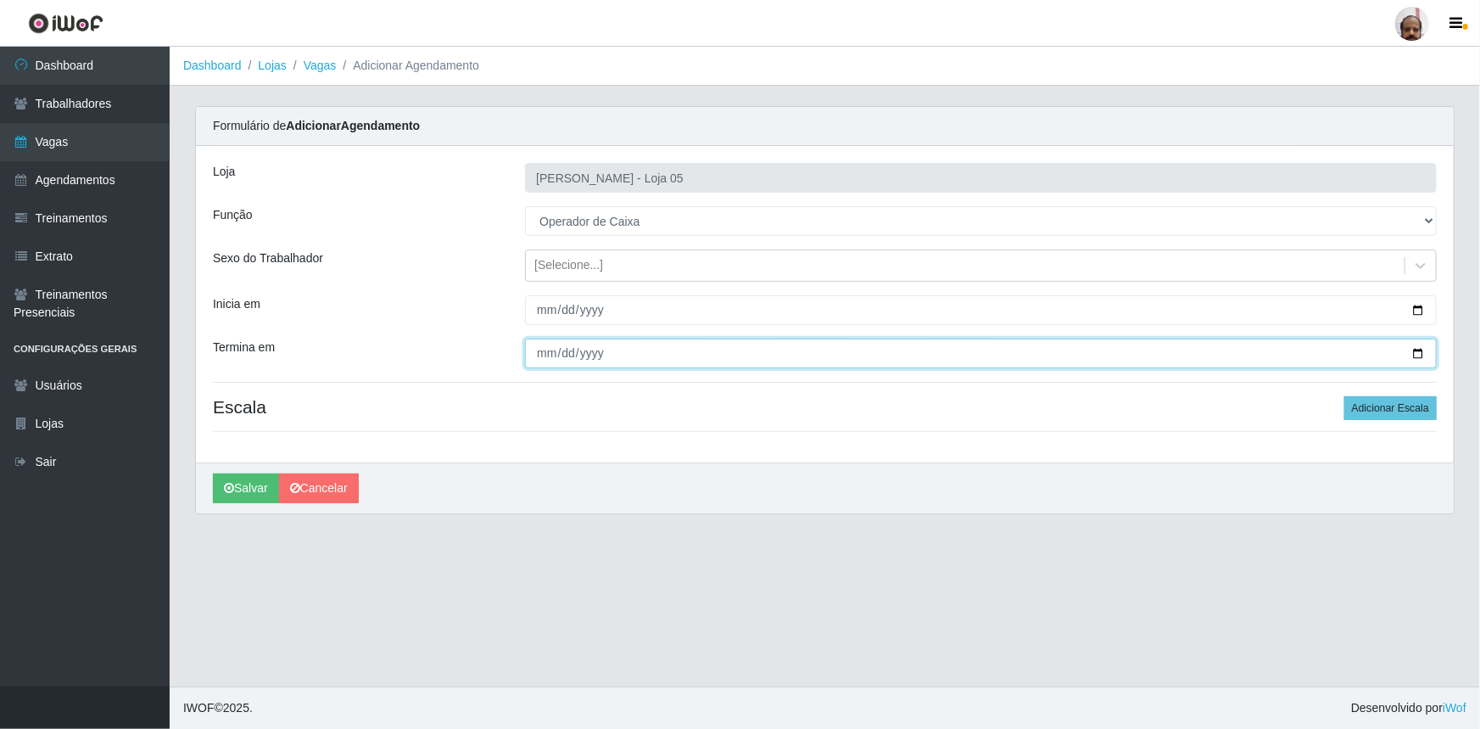
click at [1428, 355] on input "Termina em" at bounding box center [981, 354] width 912 height 30
click at [1413, 352] on input "Termina em" at bounding box center [981, 354] width 912 height 30
type input "[DATE]"
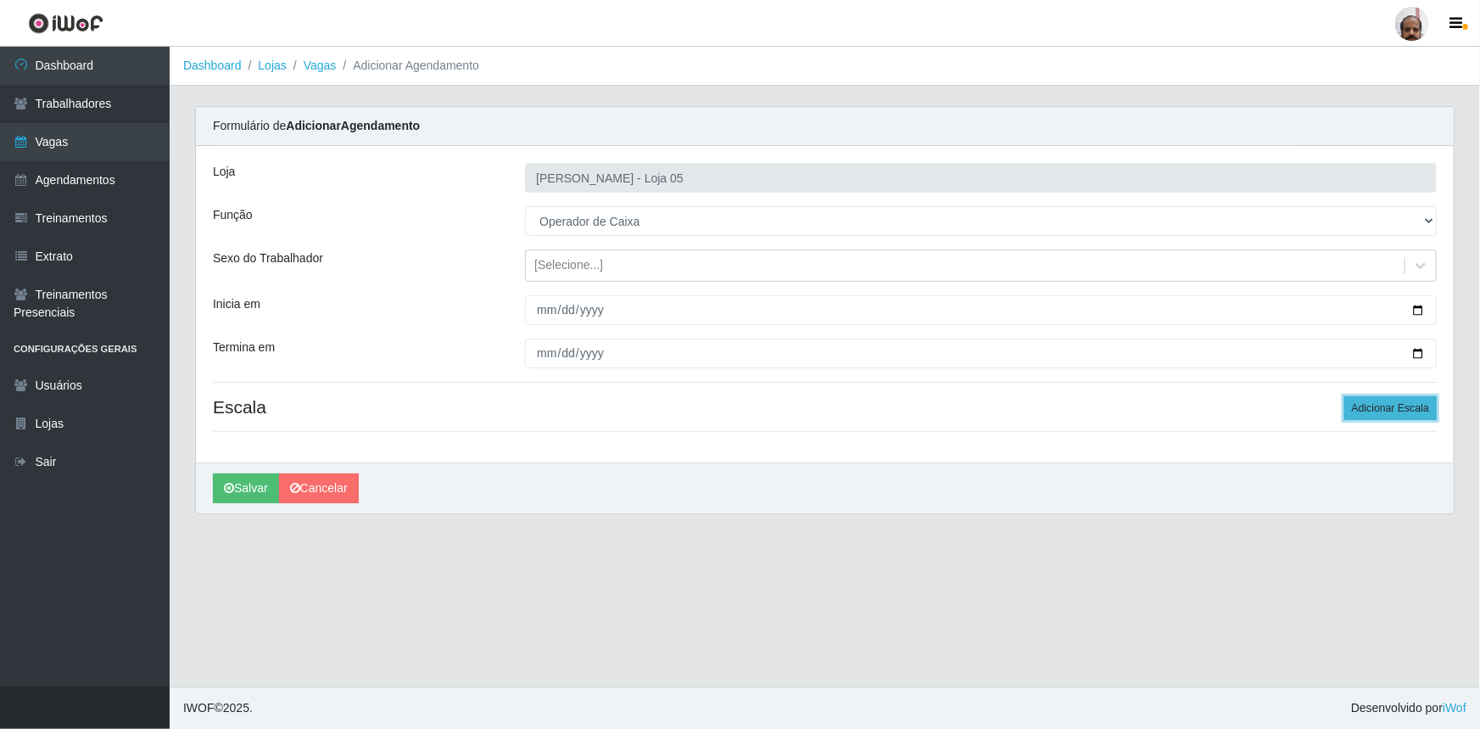
click at [1402, 408] on button "Adicionar Escala" at bounding box center [1391, 408] width 92 height 24
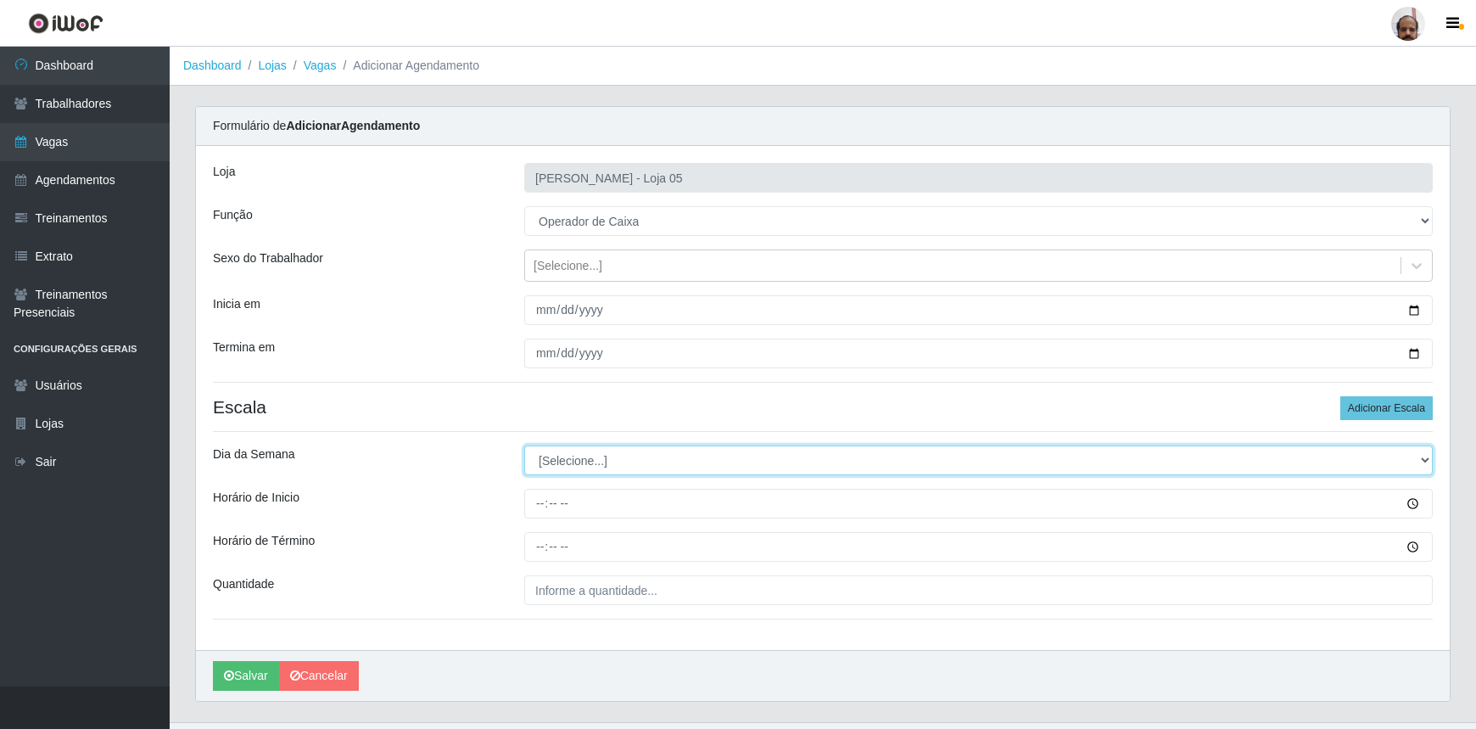
click at [1421, 458] on select "[Selecione...] Segunda Terça Quarta Quinta Sexta Sábado Domingo" at bounding box center [978, 460] width 909 height 30
select select "5"
click at [524, 445] on select "[Selecione...] Segunda Terça Quarta Quinta Sexta Sábado Domingo" at bounding box center [978, 460] width 909 height 30
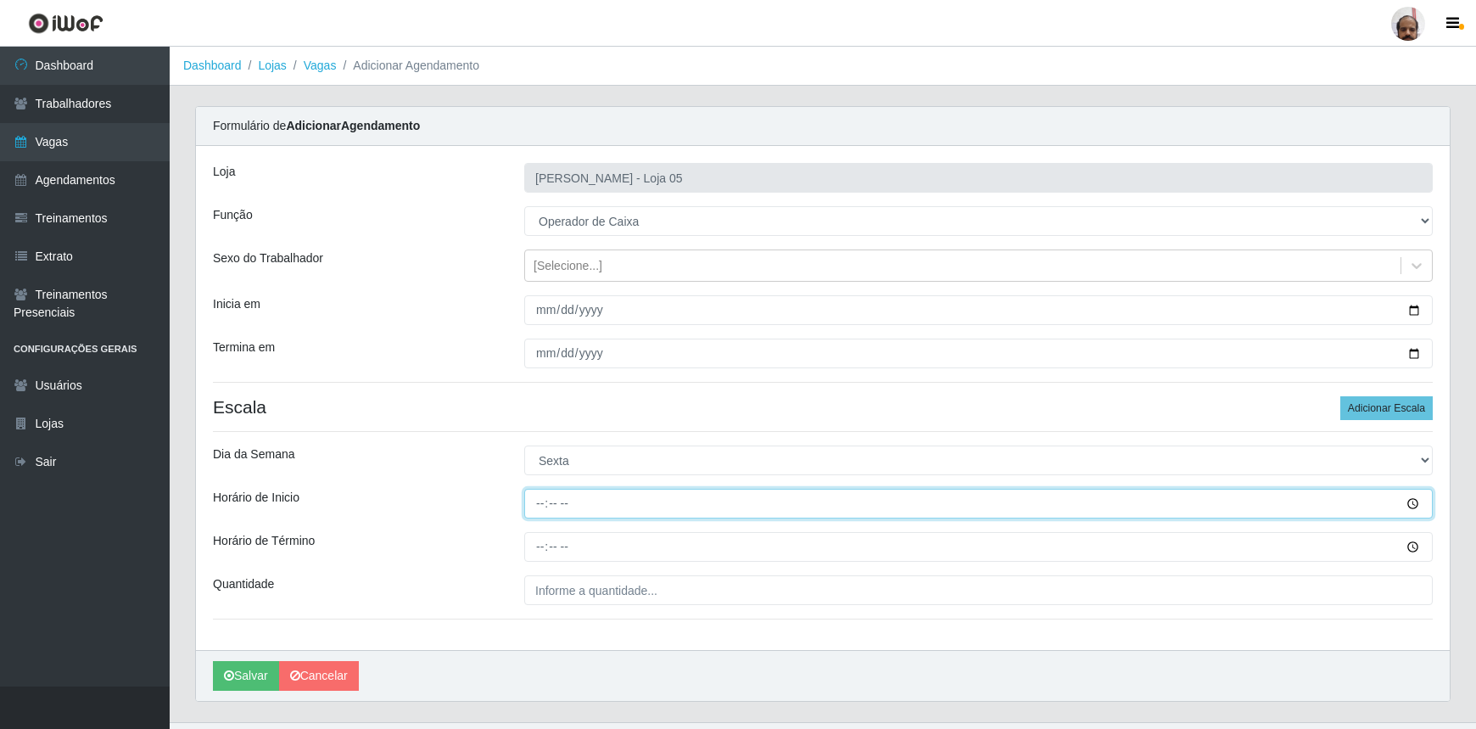
click at [549, 502] on input "Horário de Inicio" at bounding box center [978, 504] width 909 height 30
click at [537, 508] on input "Horário de Inicio" at bounding box center [978, 504] width 909 height 30
type input "09:20"
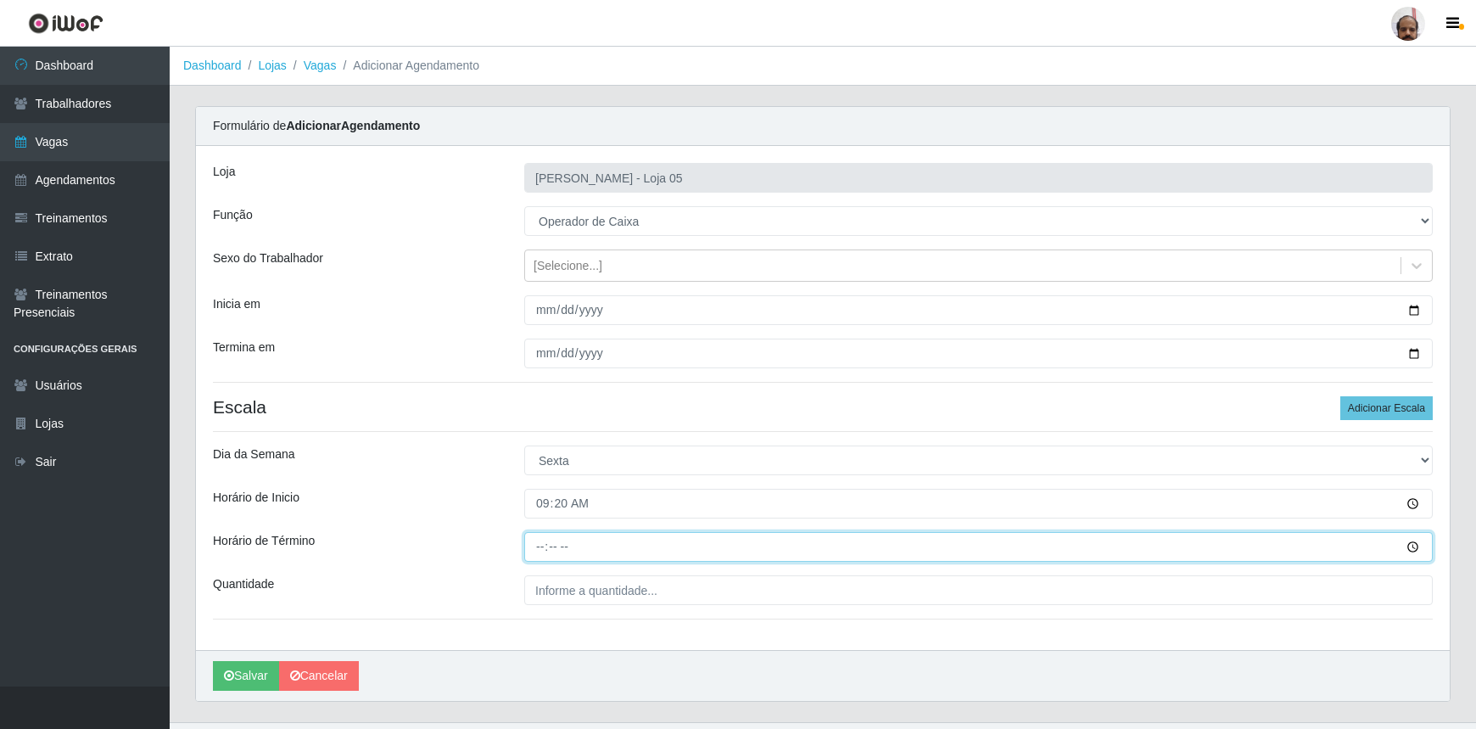
click at [535, 548] on input "Horário de Término" at bounding box center [978, 547] width 909 height 30
type input "15:20"
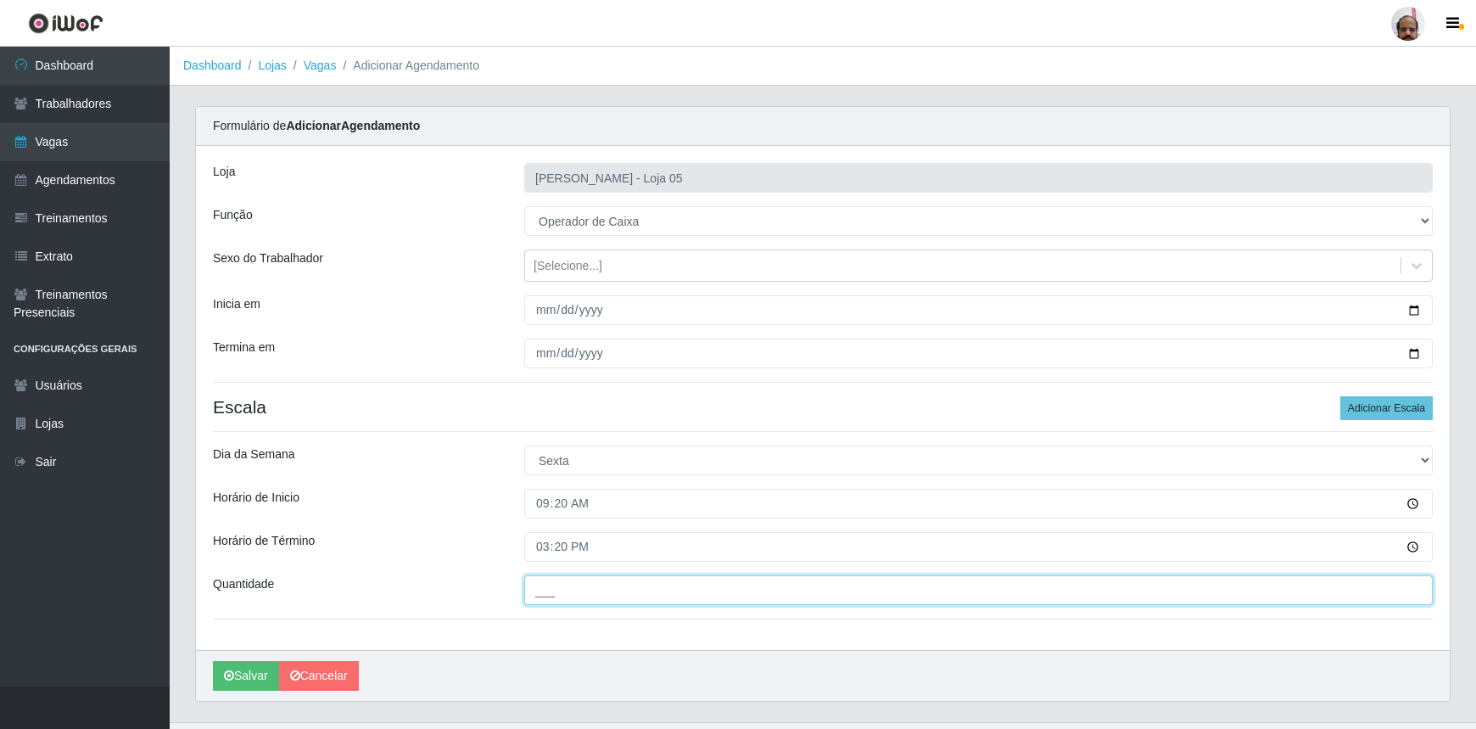
click at [670, 594] on input "___" at bounding box center [978, 590] width 909 height 30
type input "1__"
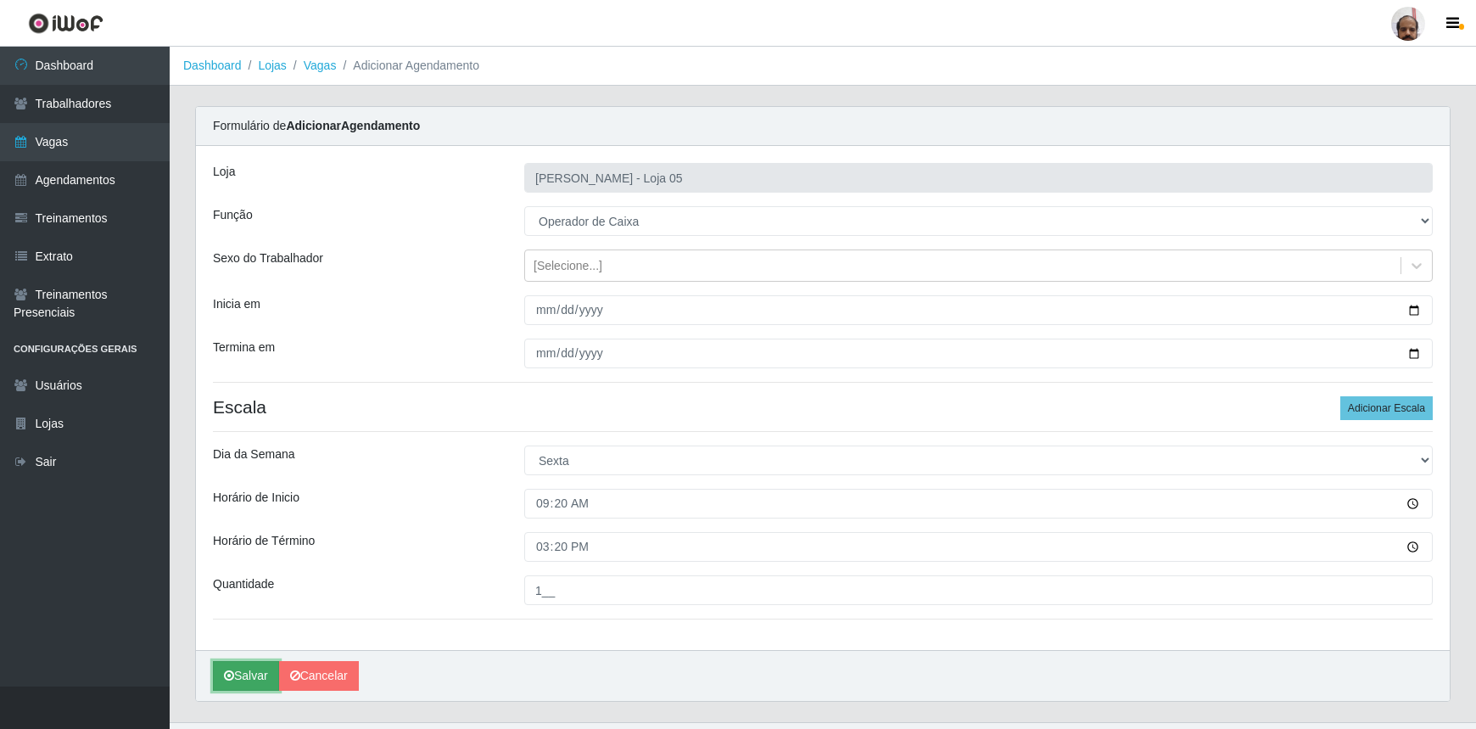
click at [243, 676] on button "Salvar" at bounding box center [246, 676] width 66 height 30
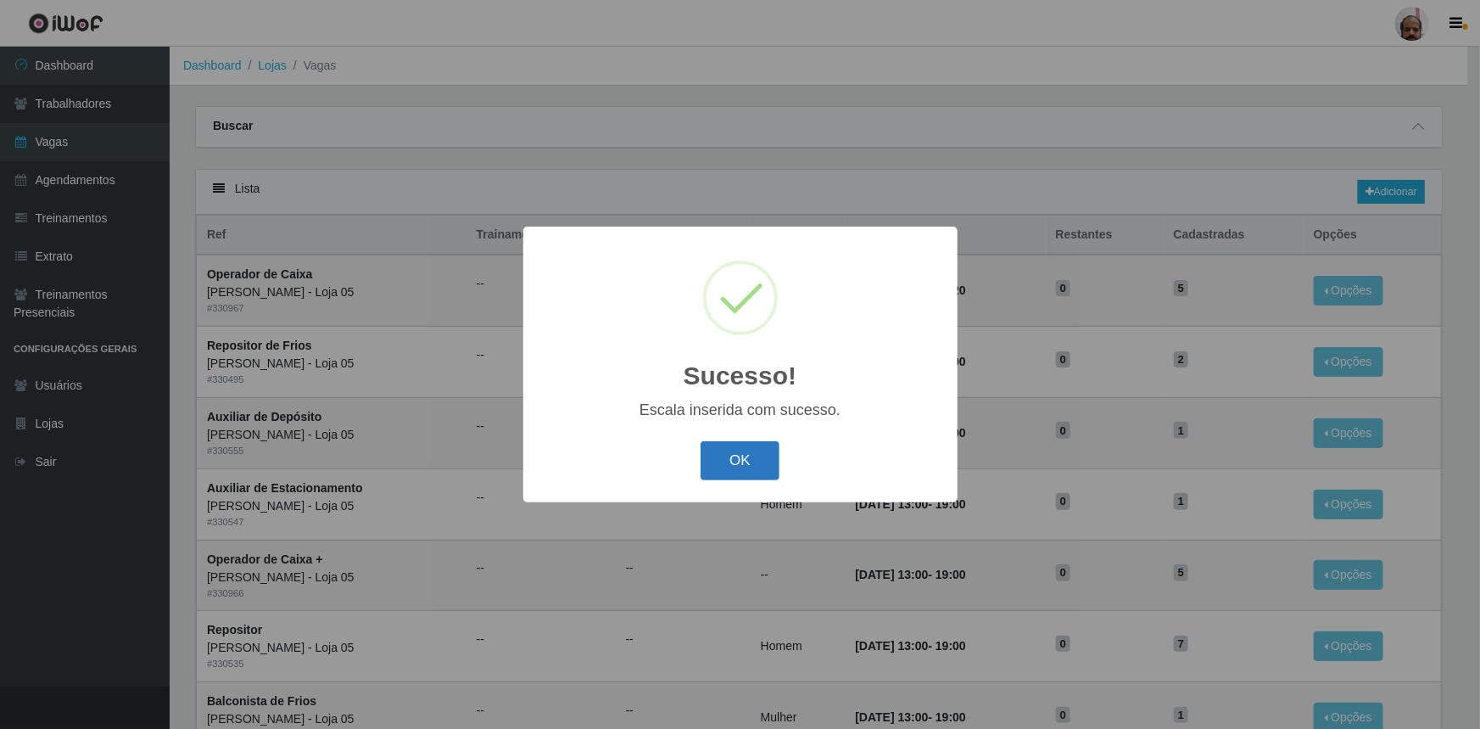
click at [722, 451] on button "OK" at bounding box center [740, 461] width 79 height 40
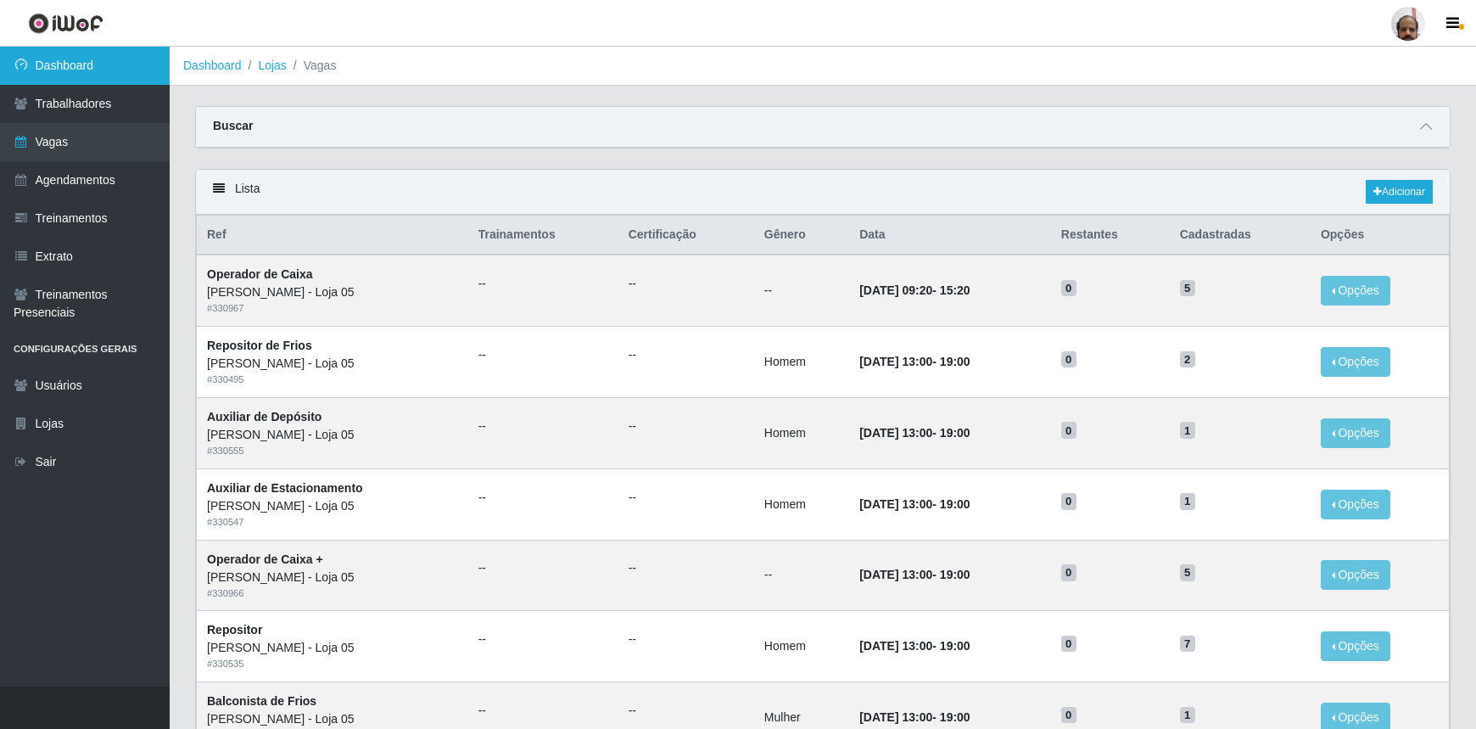
click at [81, 70] on link "Dashboard" at bounding box center [85, 66] width 170 height 38
